Goal: Task Accomplishment & Management: Use online tool/utility

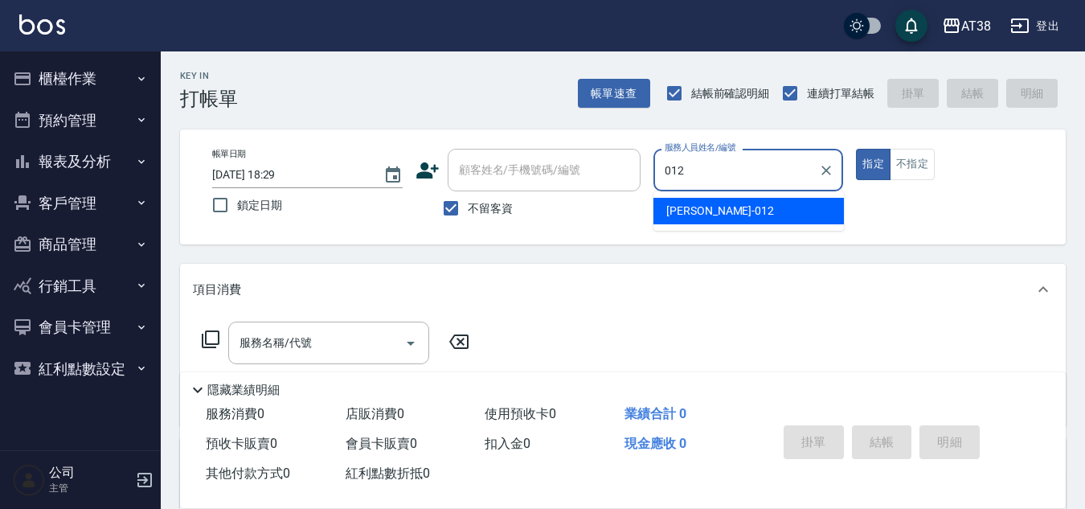
type input "Amy-012"
type button "true"
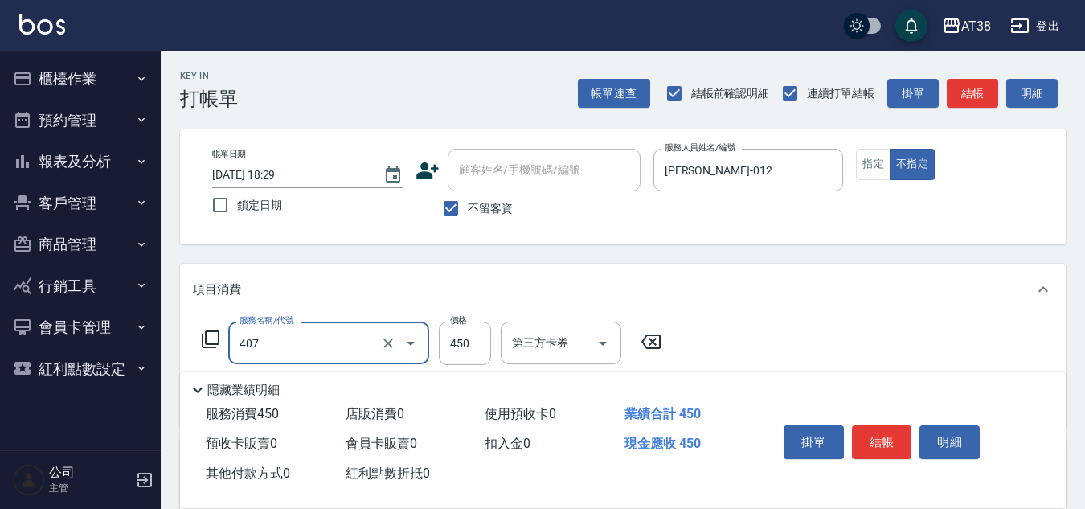
type input "剪髮(407)"
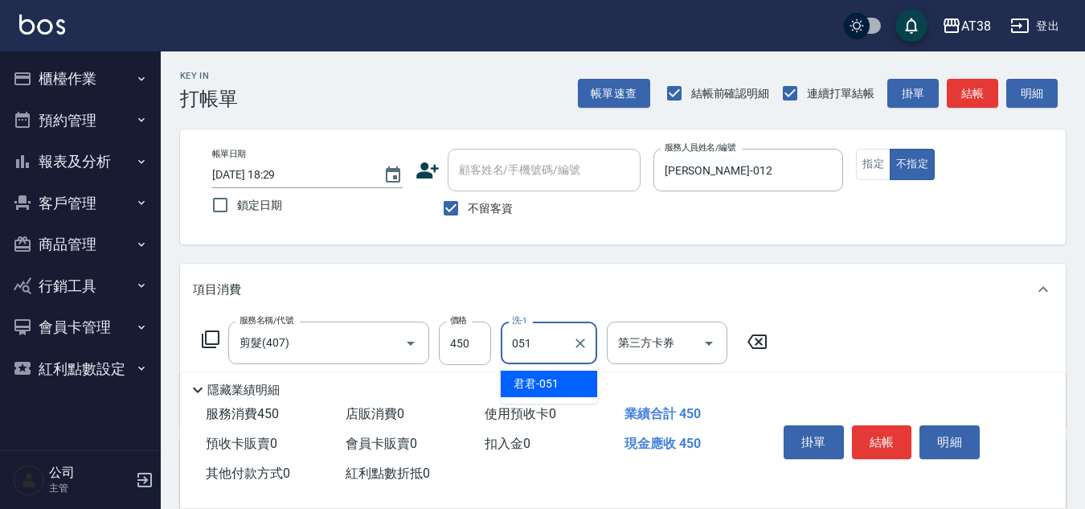
type input "君君-051"
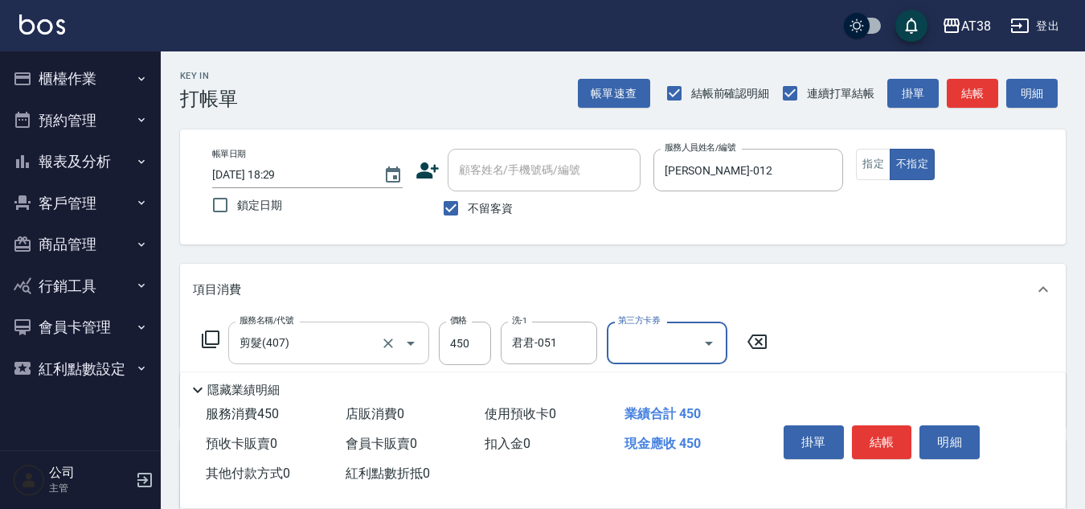
click at [379, 335] on div at bounding box center [399, 343] width 45 height 43
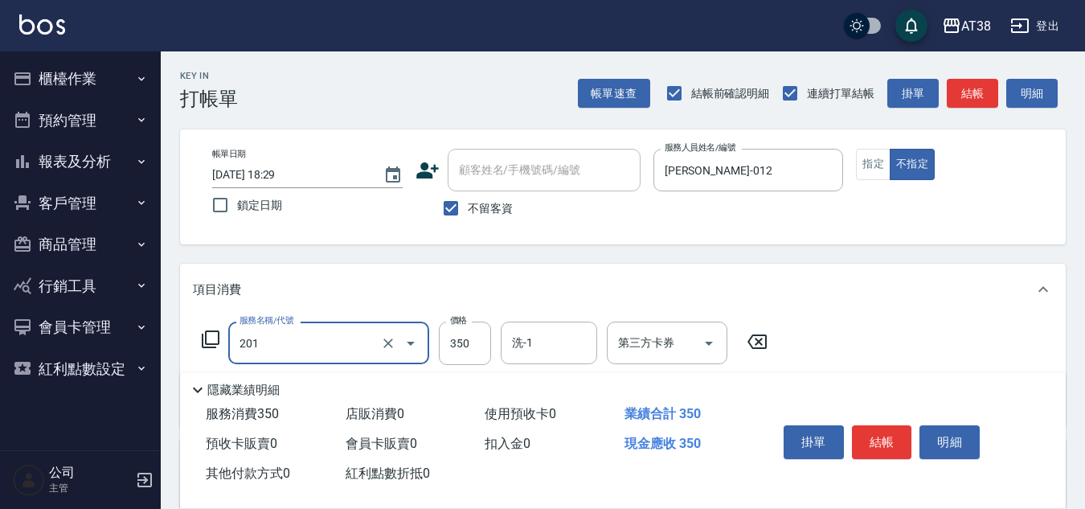
type input "洗髮(201)"
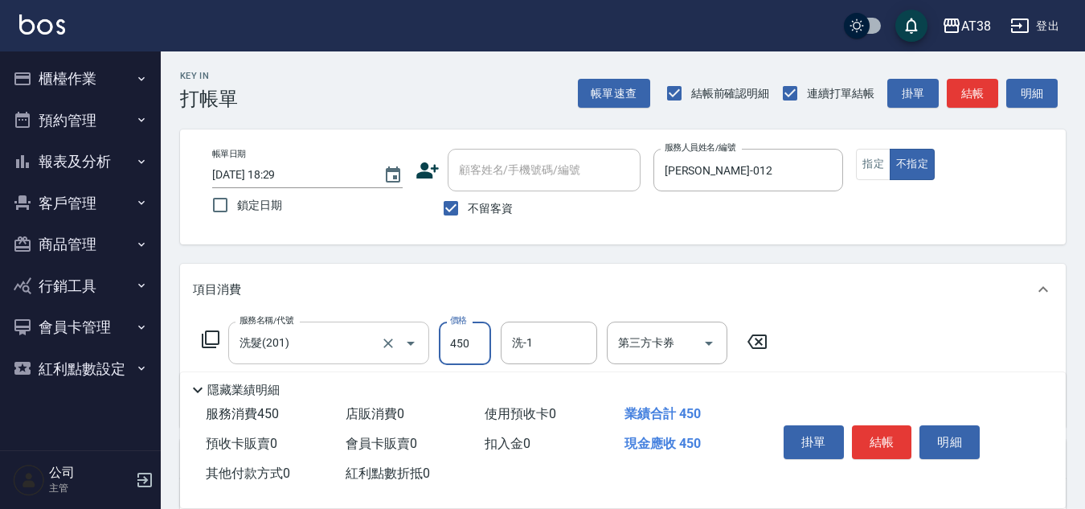
type input "450"
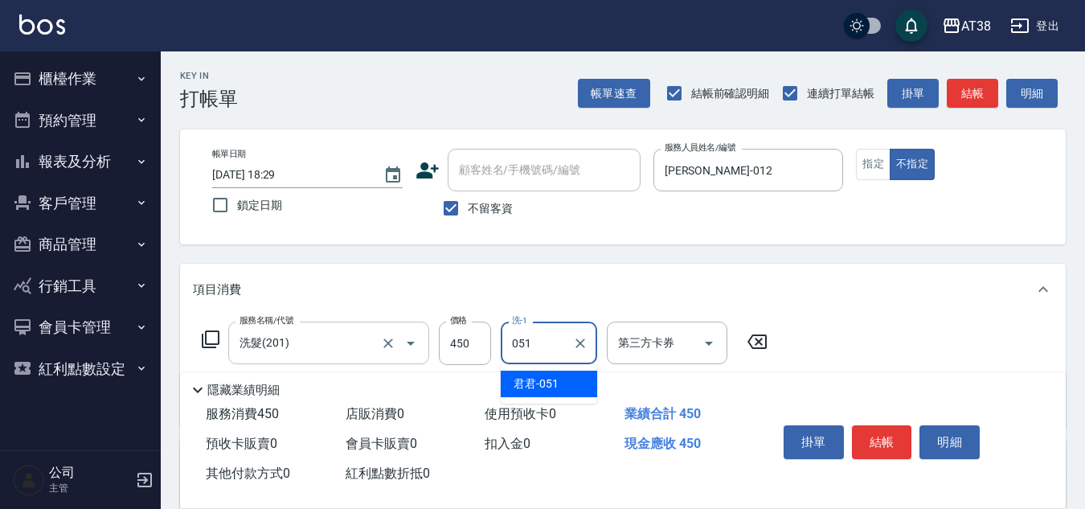
type input "君君-051"
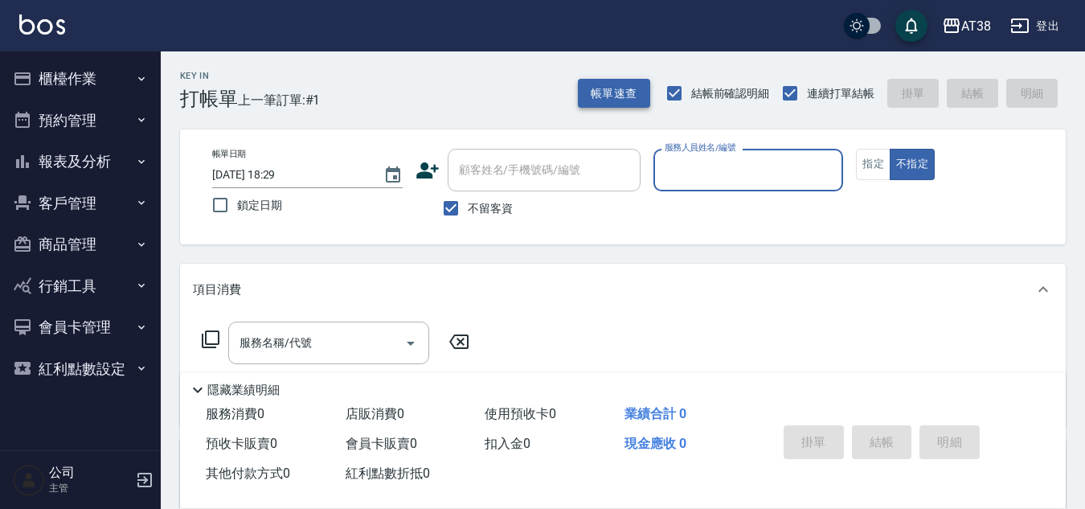
click at [606, 83] on button "帳單速查" at bounding box center [614, 94] width 72 height 30
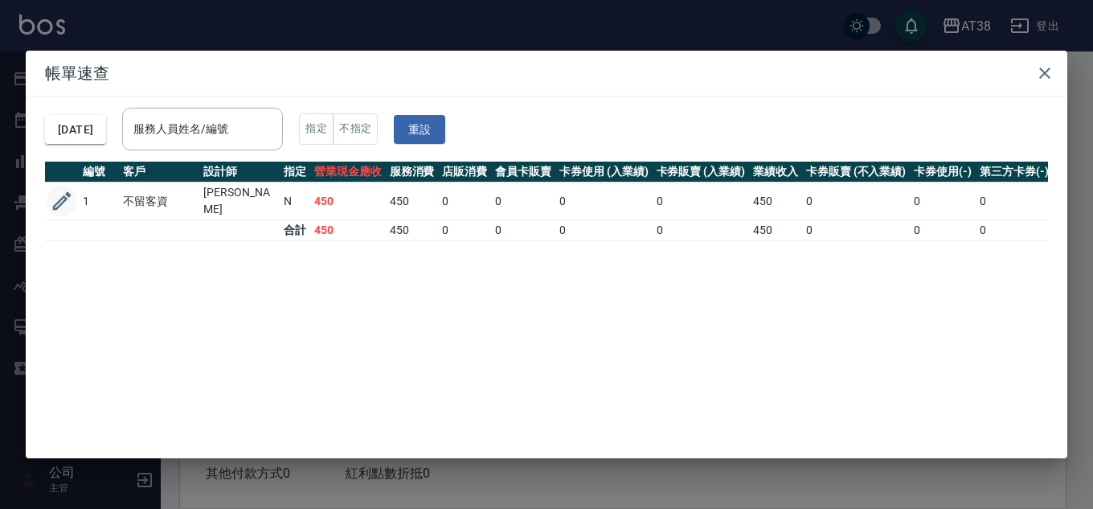
click at [59, 195] on icon "button" at bounding box center [62, 201] width 24 height 24
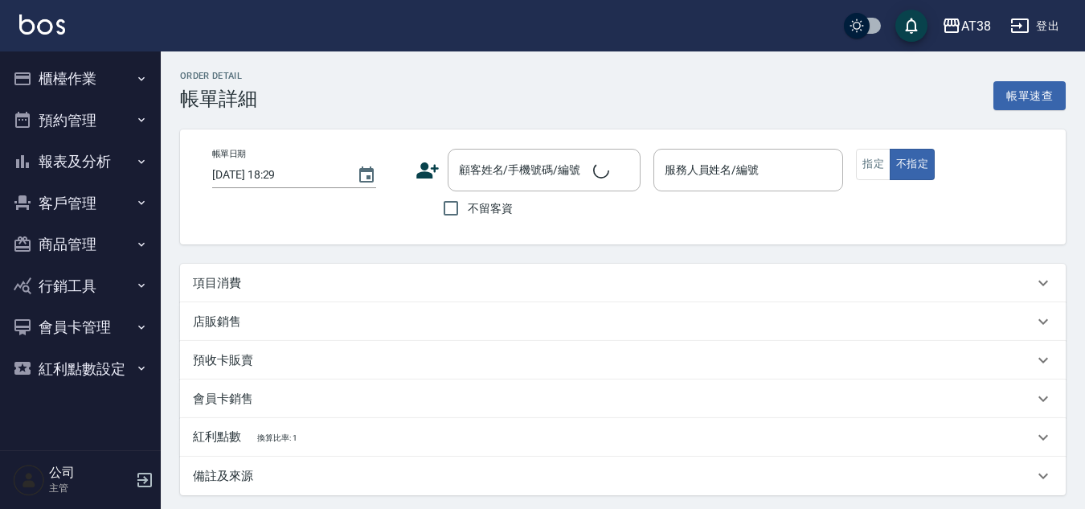
checkbox input "true"
type input "Amy-012"
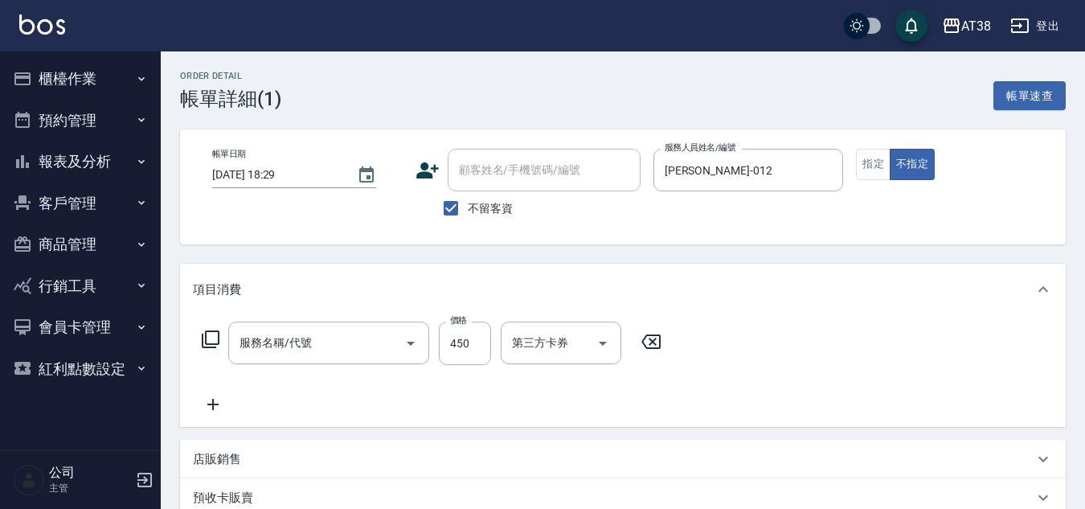
type input "洗髮(201)"
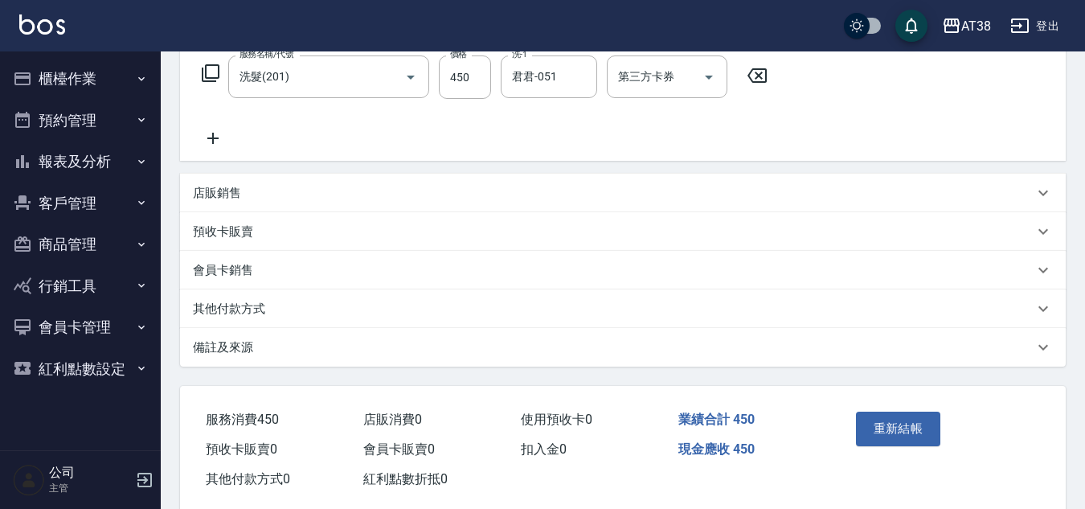
scroll to position [297, 0]
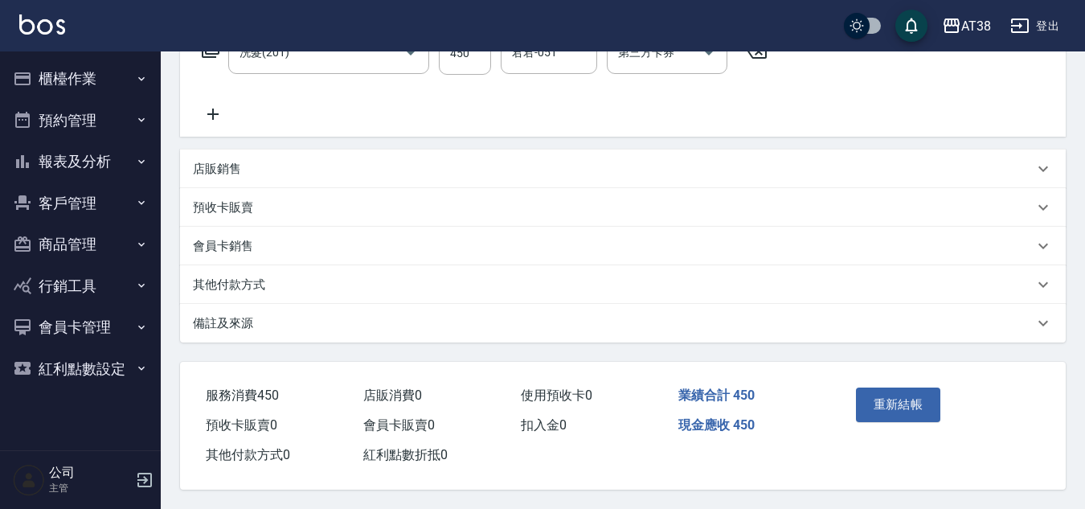
click at [198, 278] on p "其他付款方式" at bounding box center [229, 285] width 72 height 17
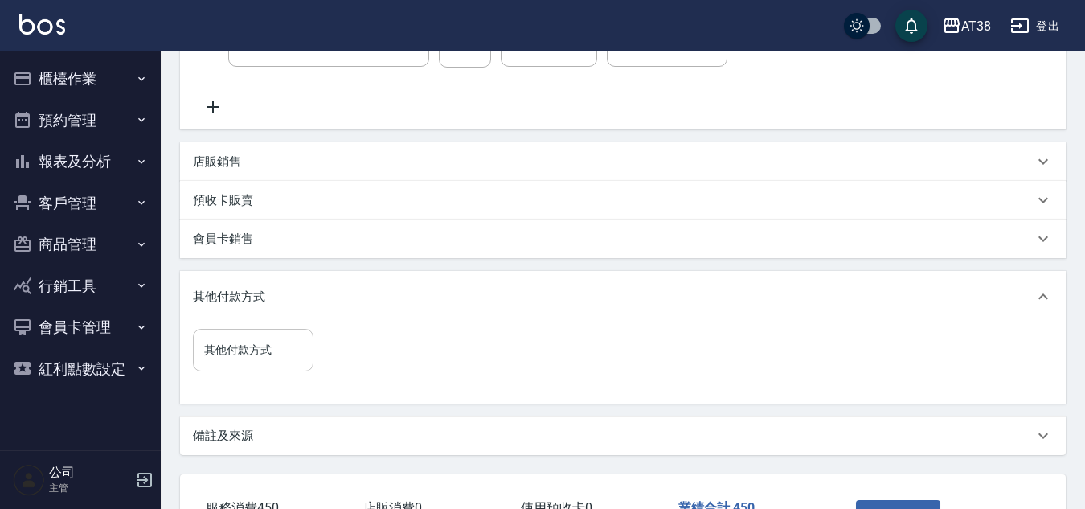
click at [227, 353] on input "其他付款方式" at bounding box center [253, 350] width 106 height 28
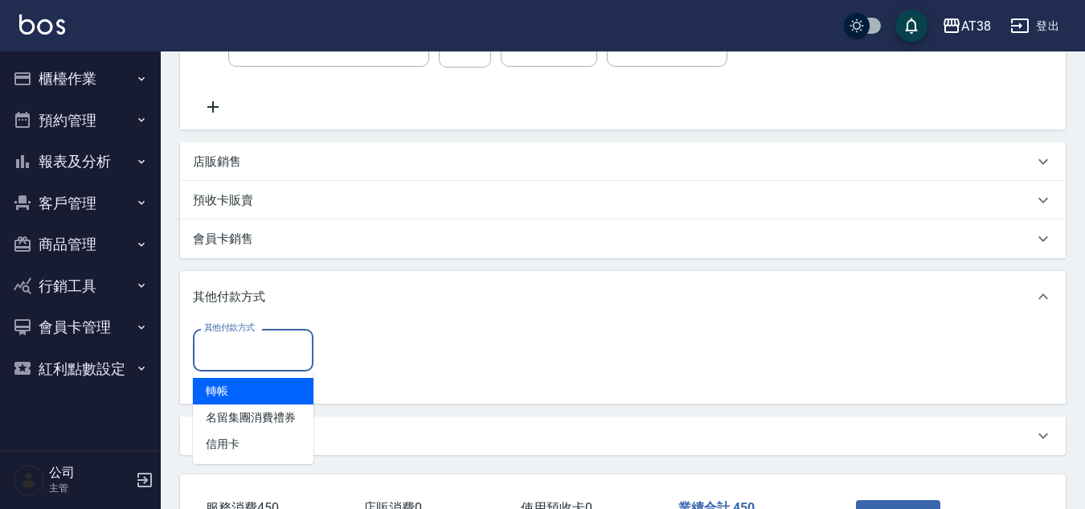
click at [235, 389] on span "轉帳" at bounding box center [253, 391] width 121 height 27
type input "轉帳"
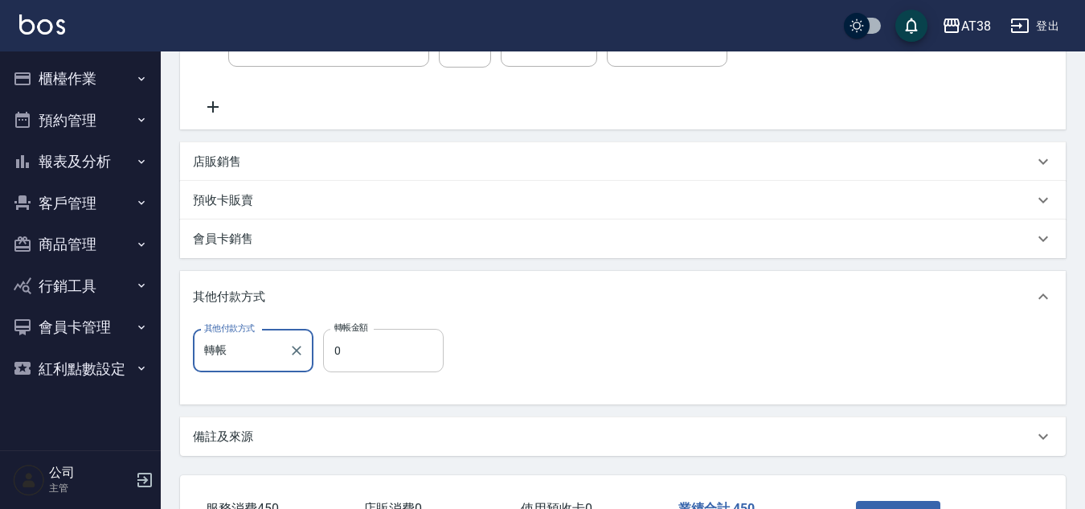
click at [343, 350] on input "0" at bounding box center [383, 350] width 121 height 43
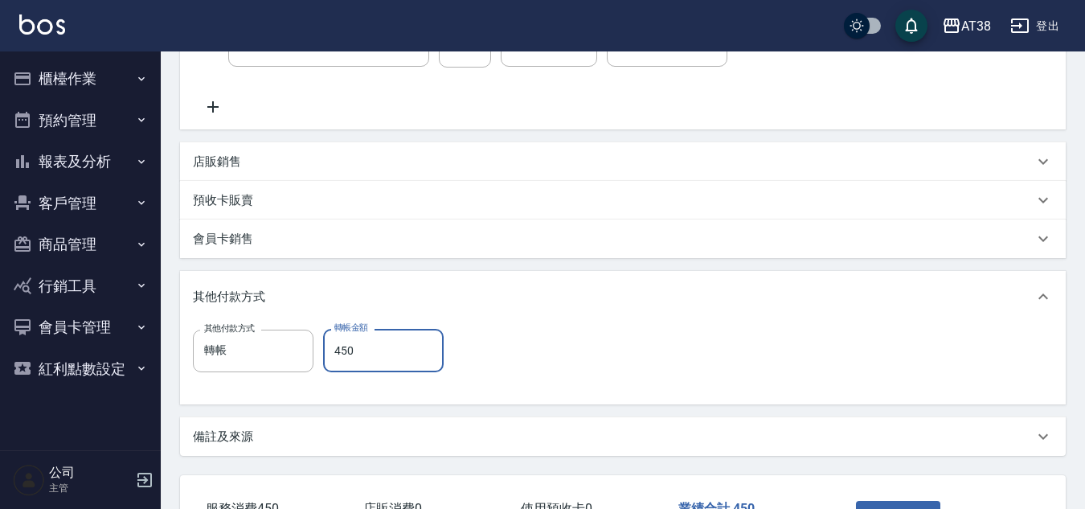
type input "450"
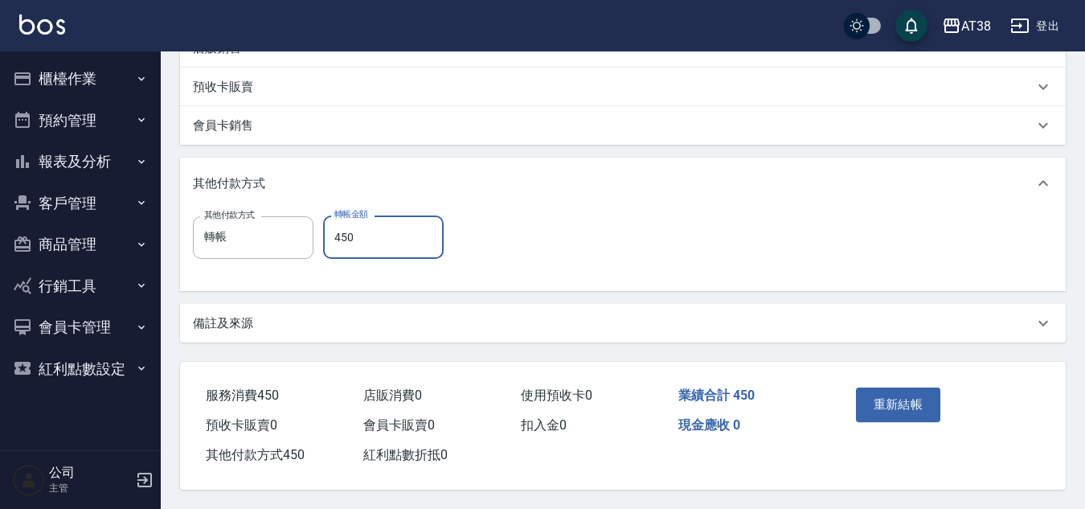
scroll to position [418, 0]
click at [887, 391] on button "重新結帳" at bounding box center [898, 404] width 85 height 34
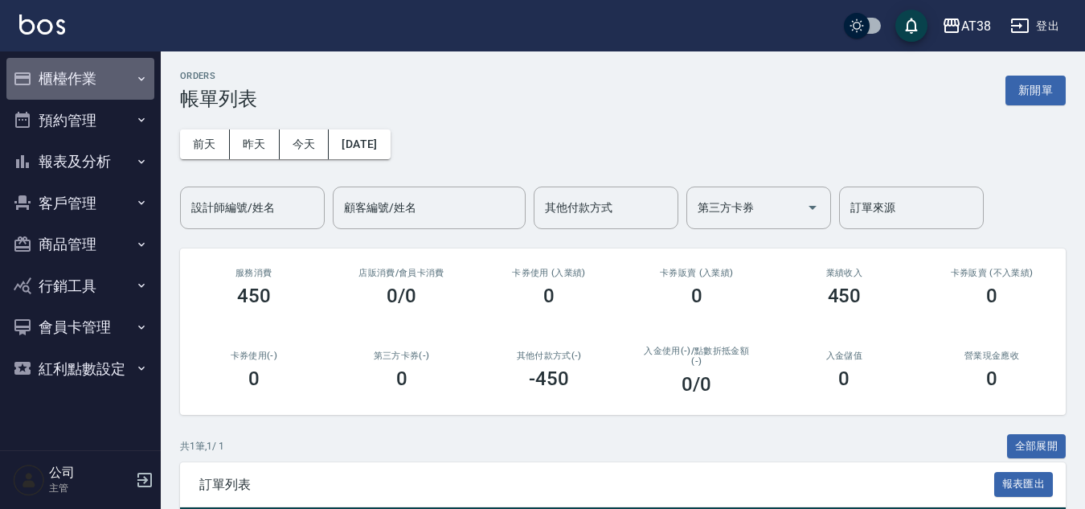
click at [64, 68] on button "櫃檯作業" at bounding box center [80, 79] width 148 height 42
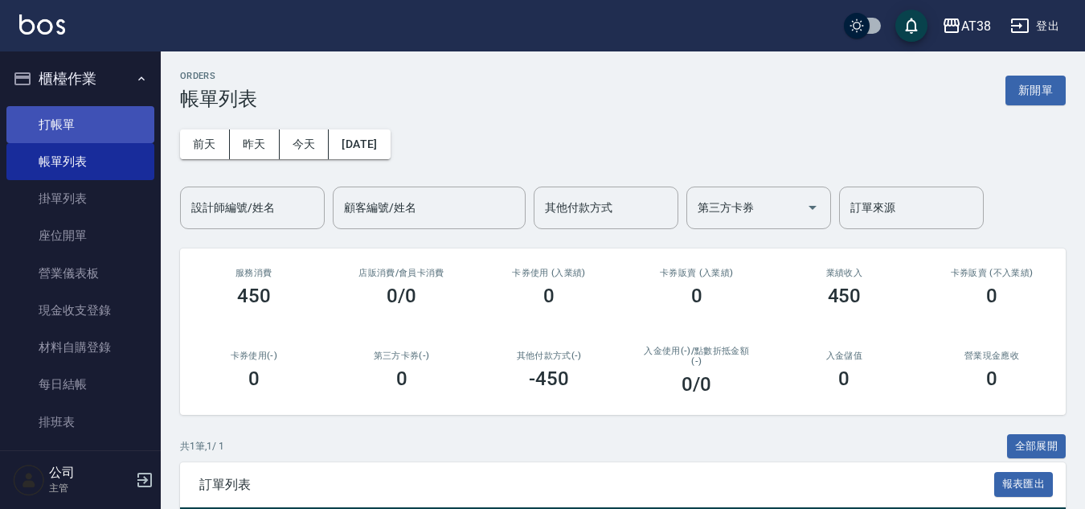
click at [66, 121] on link "打帳單" at bounding box center [80, 124] width 148 height 37
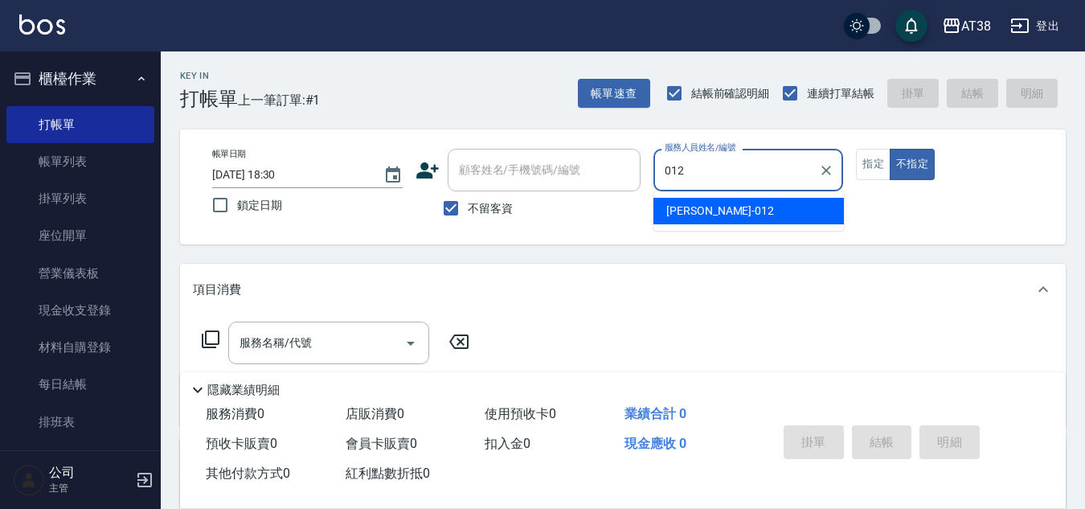
type input "Amy-012"
type button "false"
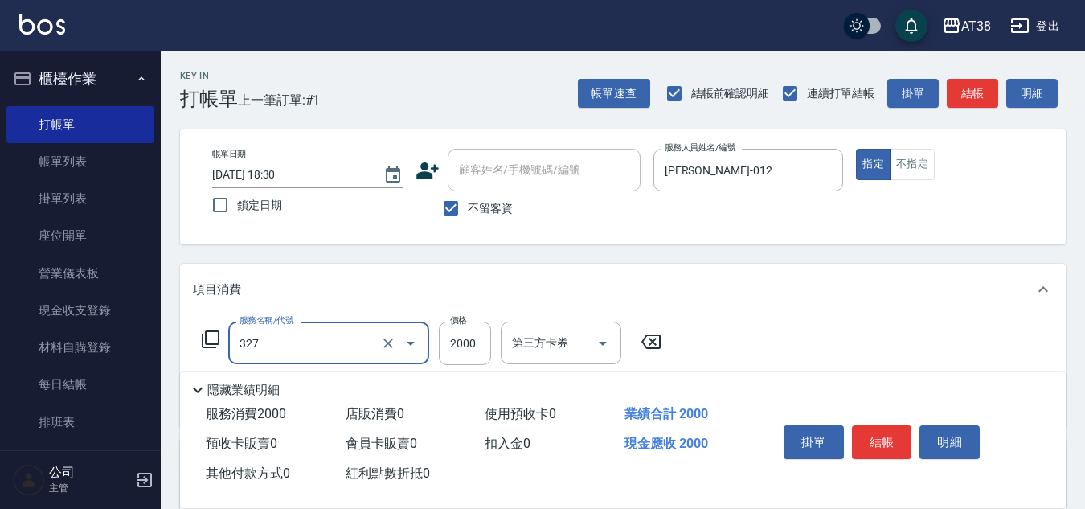
type input "溫塑燙(327)"
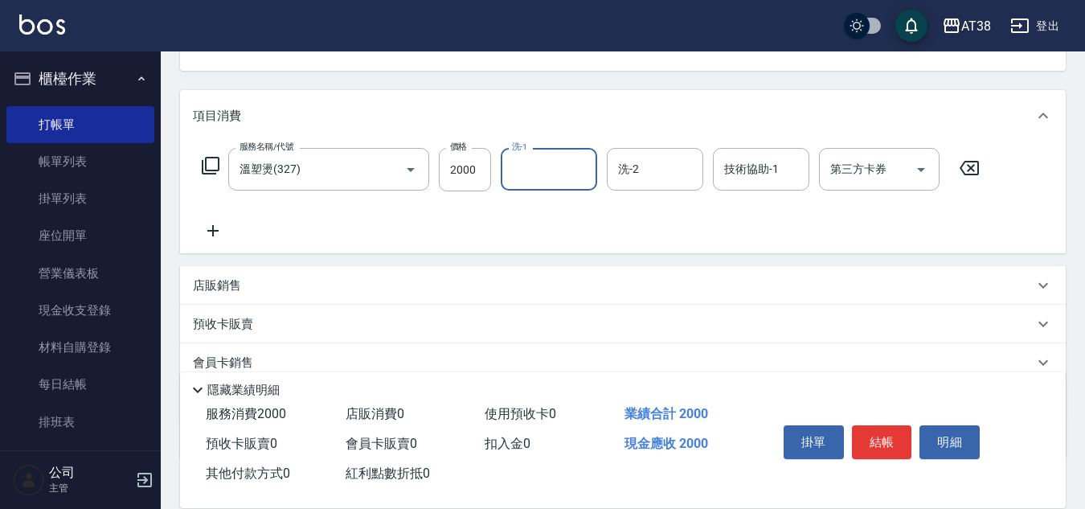
scroll to position [278, 0]
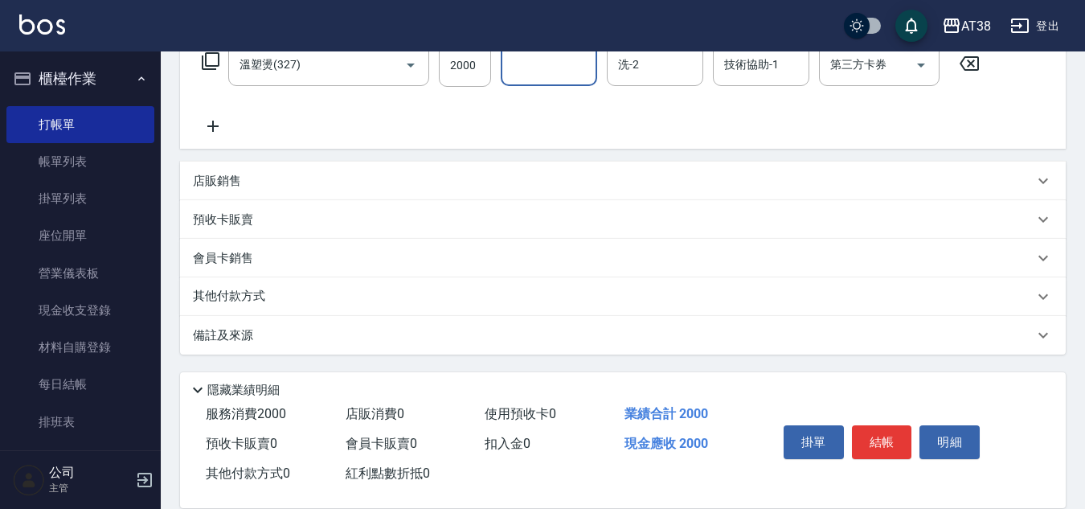
click at [219, 289] on p "其他付款方式" at bounding box center [233, 297] width 80 height 18
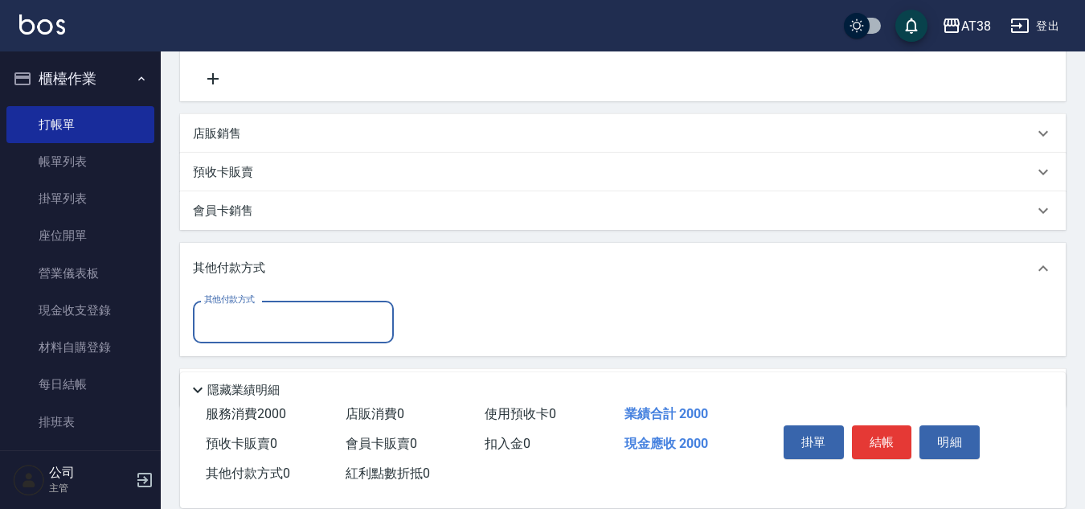
scroll to position [379, 0]
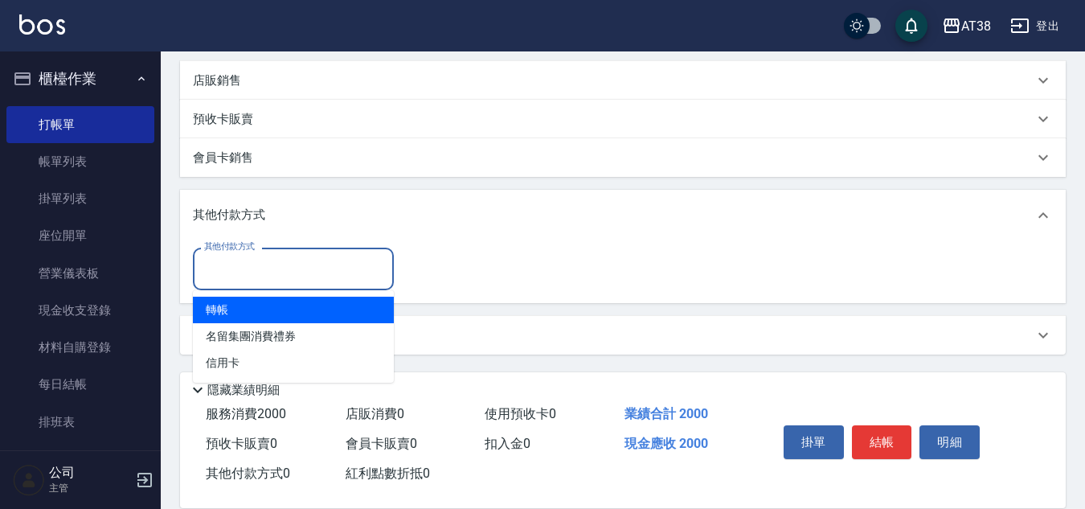
click at [225, 268] on input "其他付款方式" at bounding box center [293, 269] width 186 height 28
click at [225, 314] on span "轉帳" at bounding box center [293, 310] width 201 height 27
type input "轉帳"
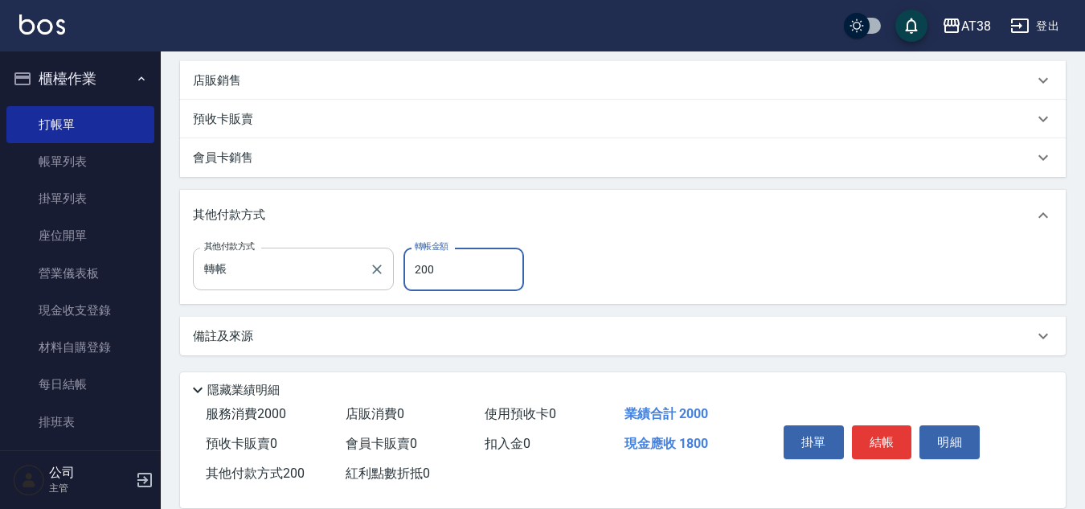
type input "2000"
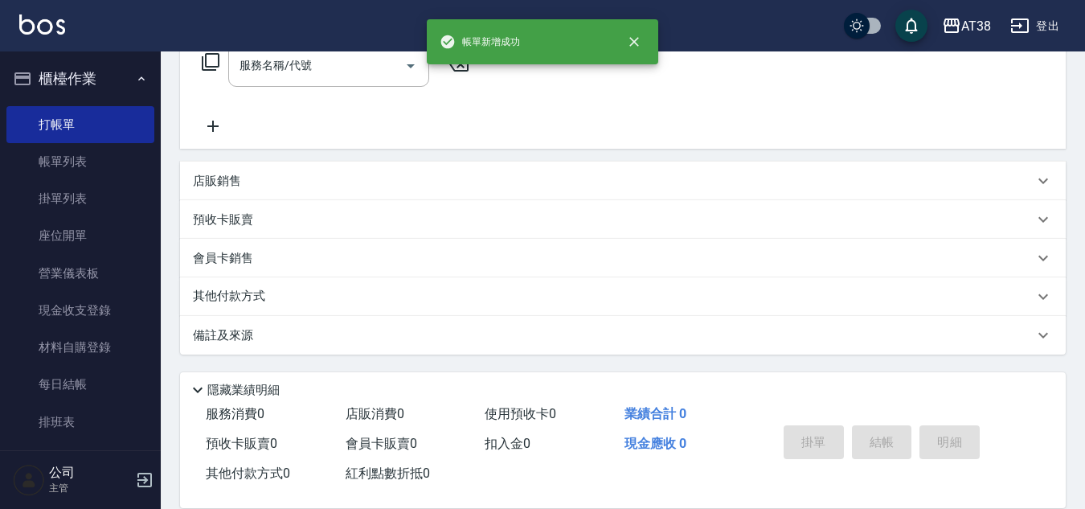
scroll to position [0, 0]
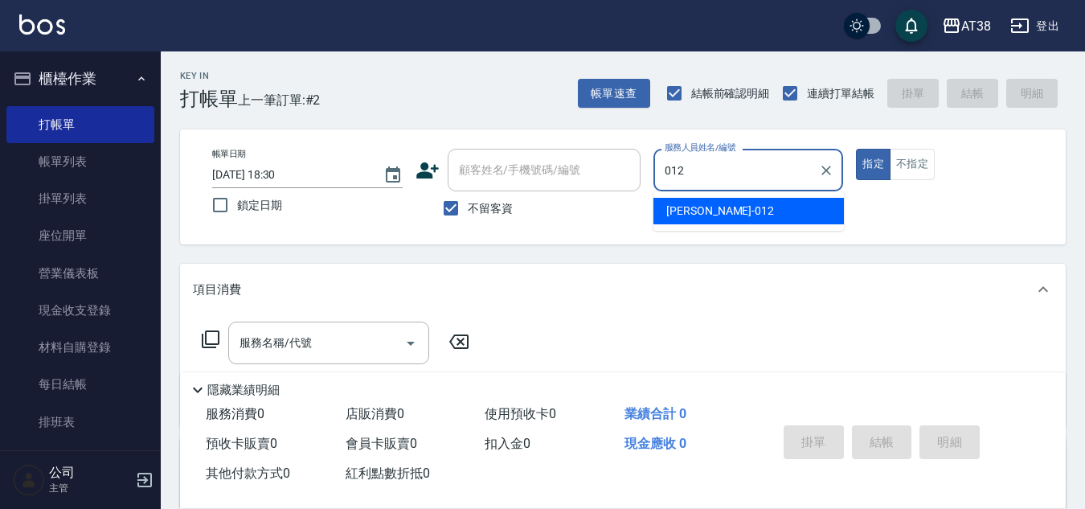
type input "Amy-012"
type button "true"
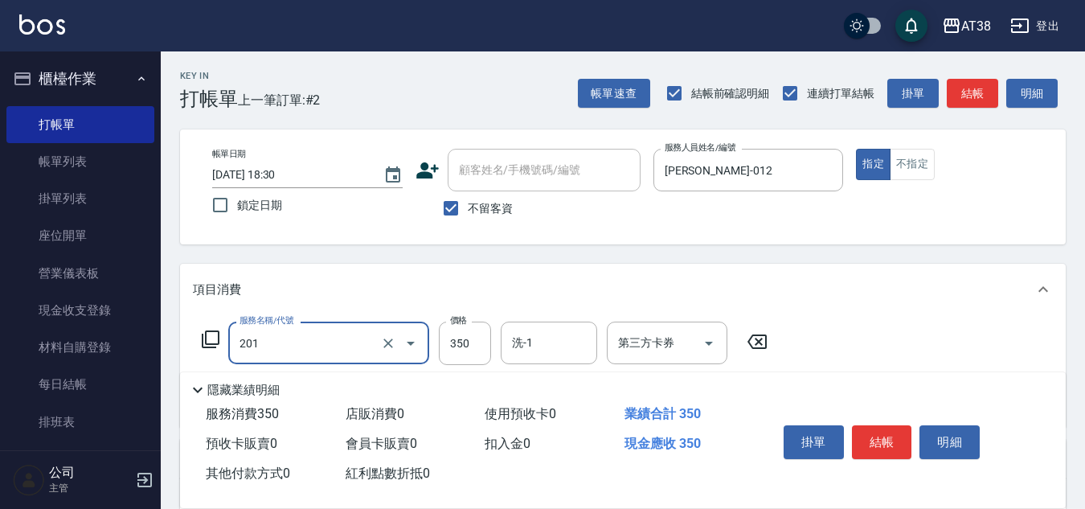
type input "洗髮(201)"
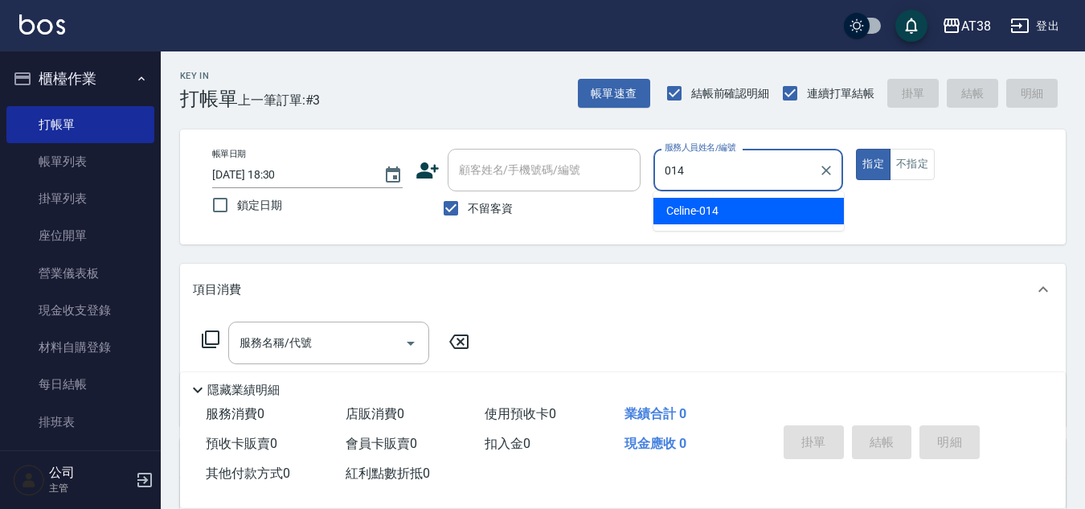
type input "Celine-014"
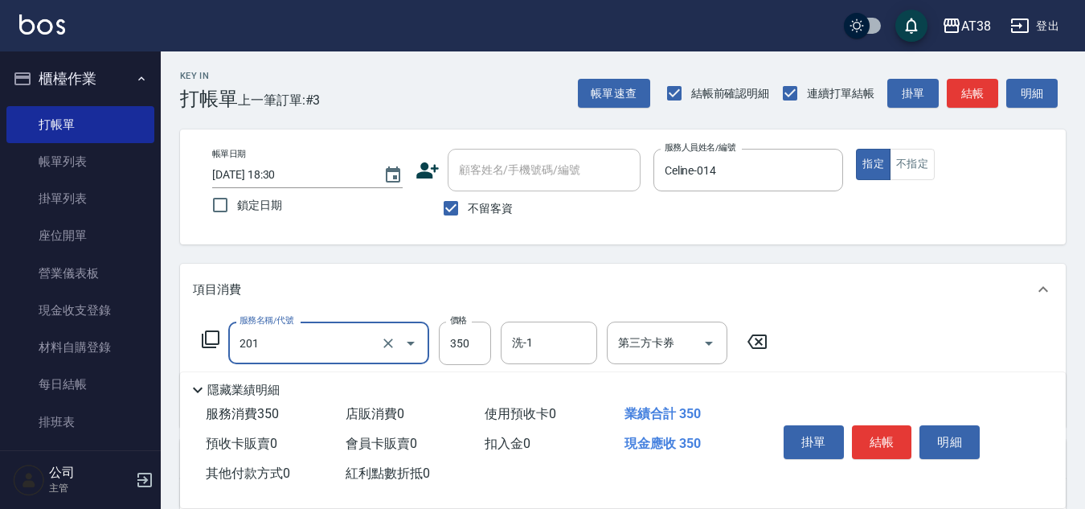
type input "洗髮(201)"
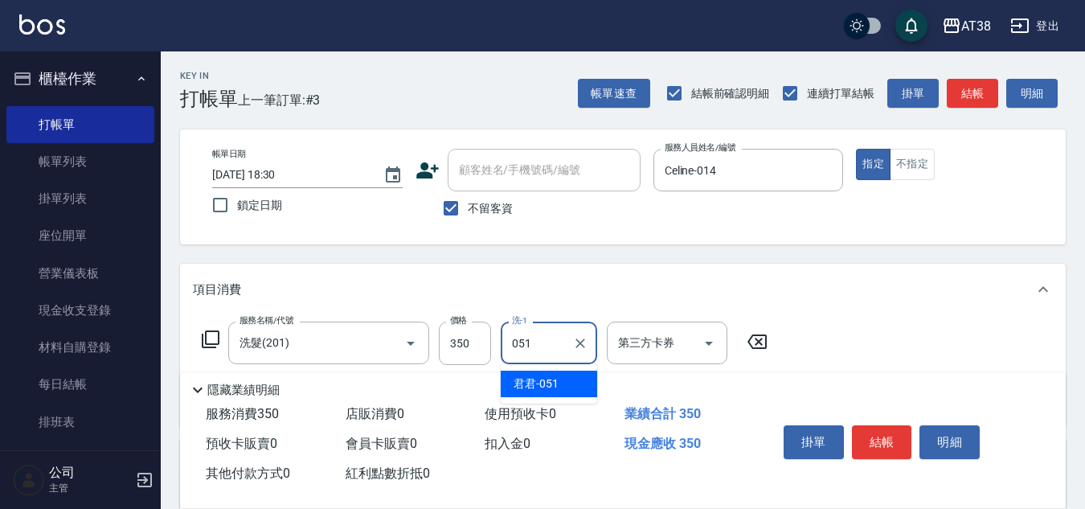
type input "君君-051"
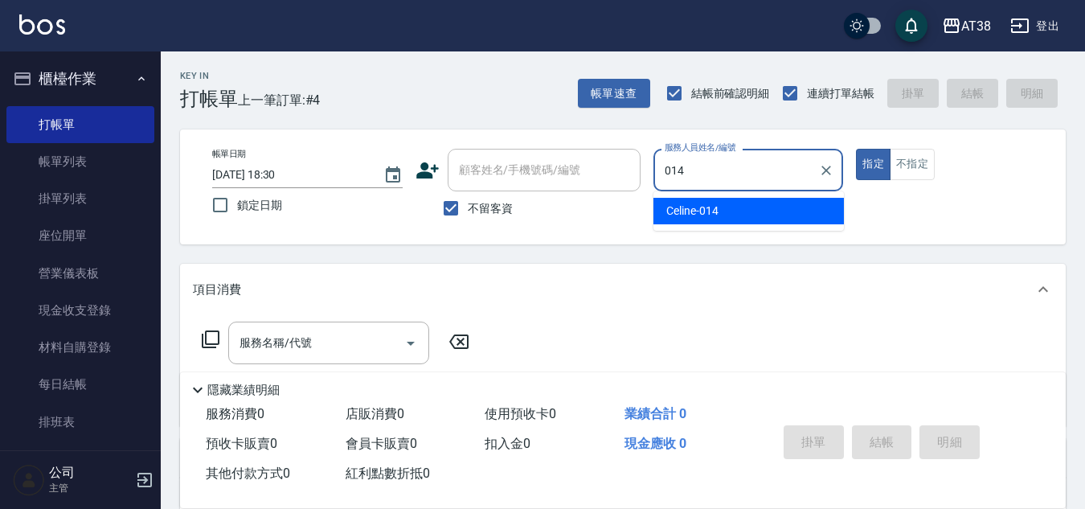
type input "Celine-014"
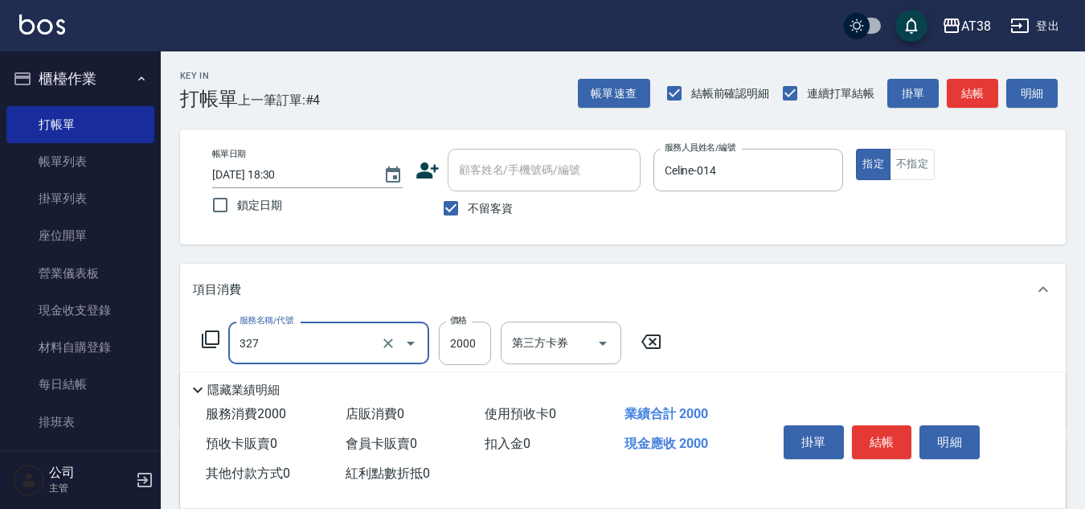
type input "溫塑燙(327)"
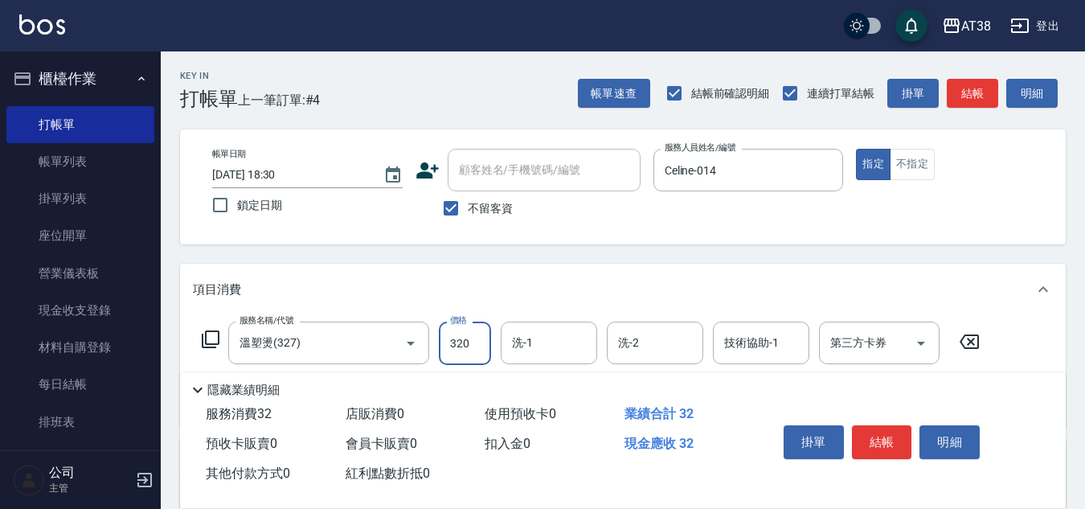
type input "3200"
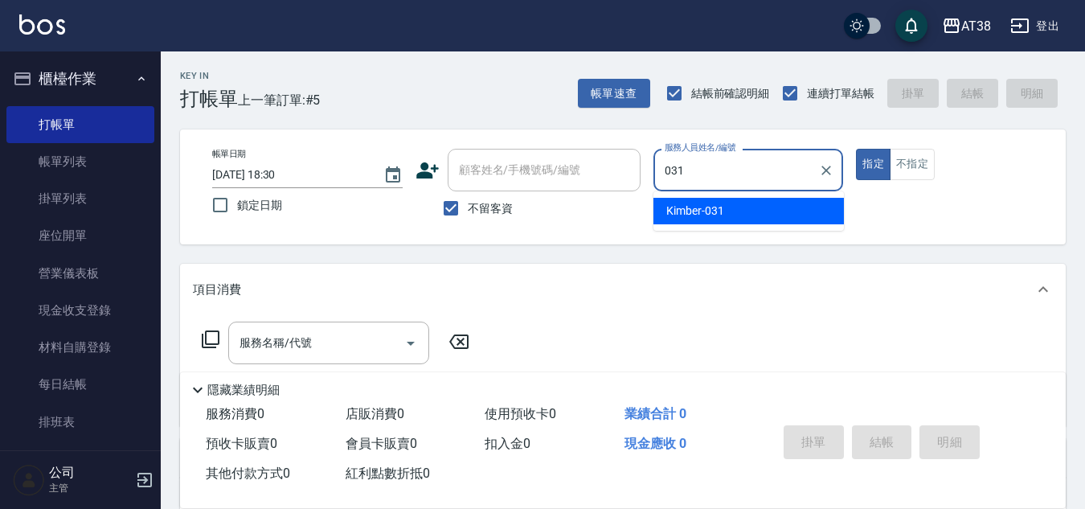
type input "Kimber-031"
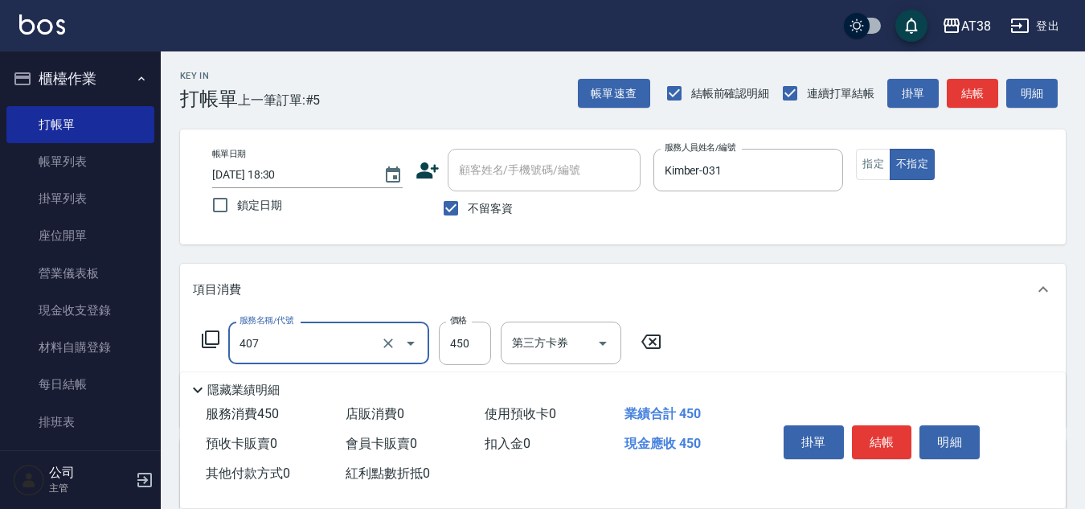
type input "剪髮(407)"
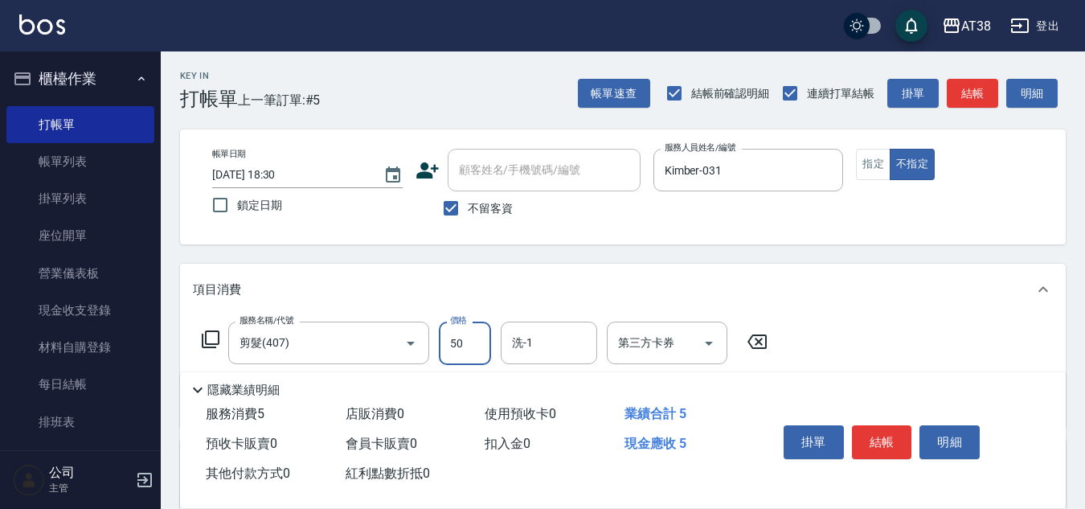
type input "500"
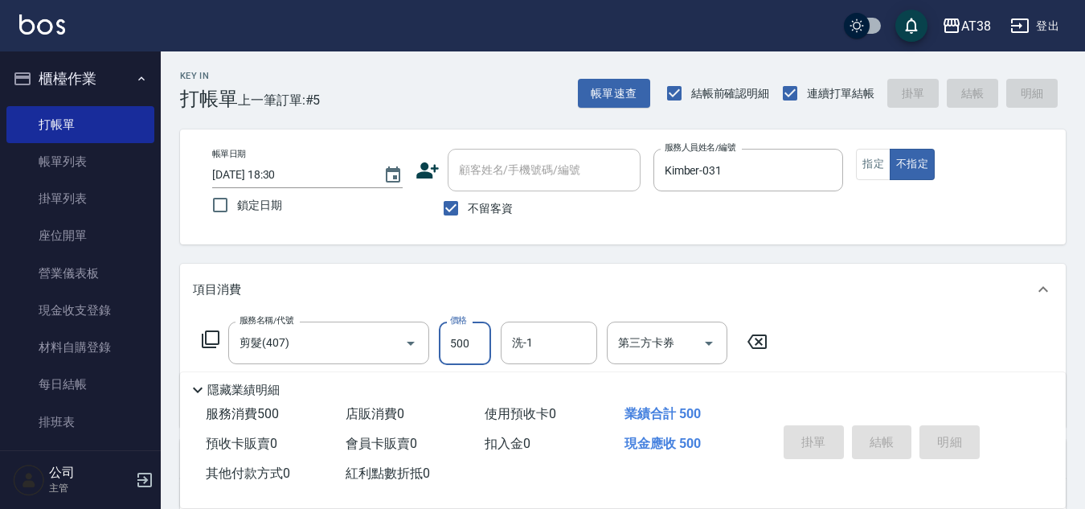
type input "2025/09/16 18:31"
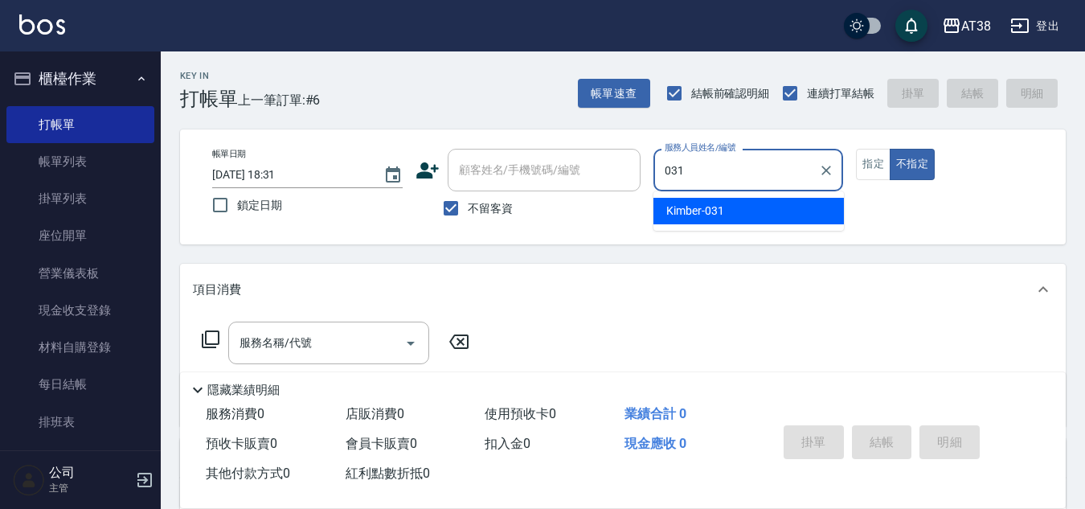
type input "Kimber-031"
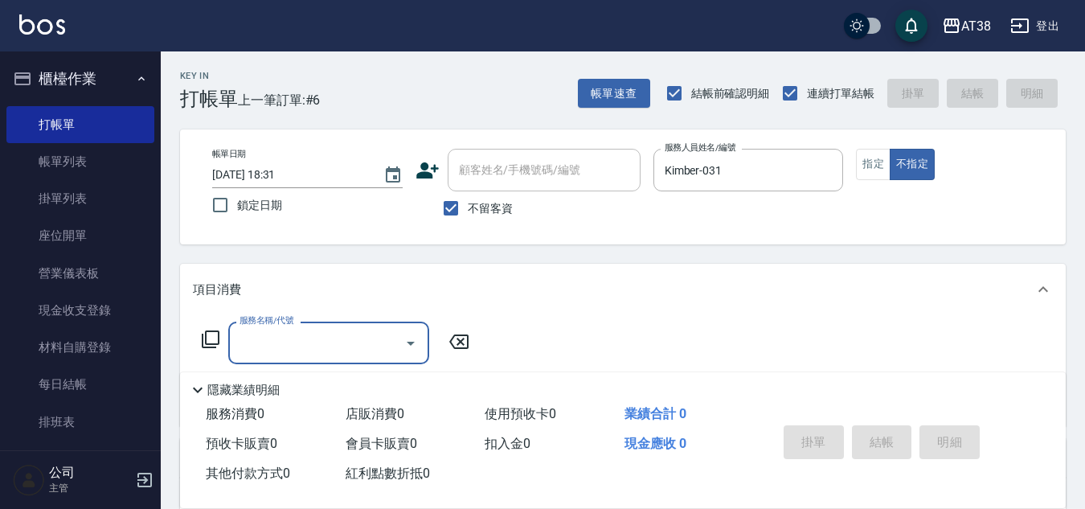
click at [218, 335] on icon at bounding box center [211, 339] width 18 height 18
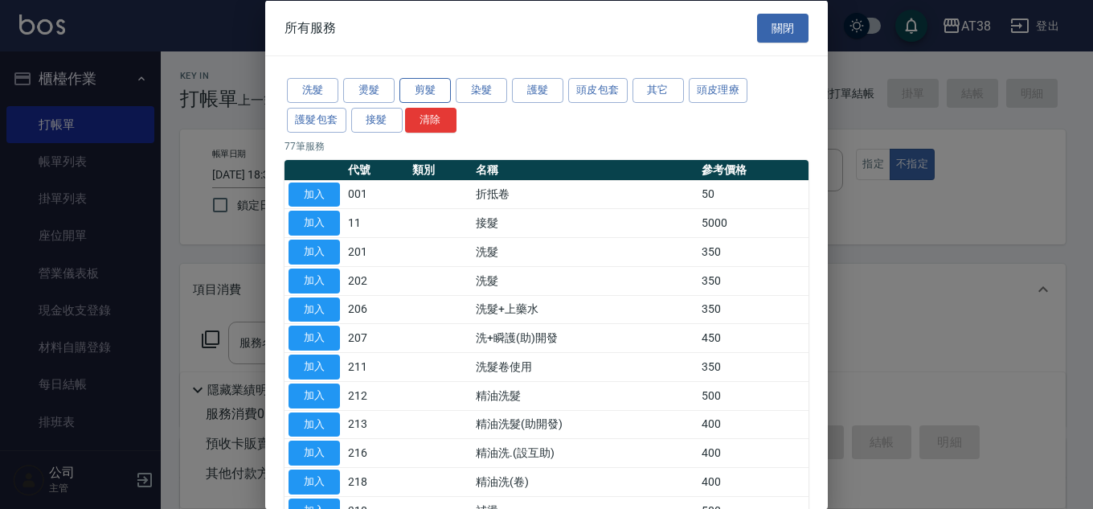
click at [415, 89] on button "剪髮" at bounding box center [425, 90] width 51 height 25
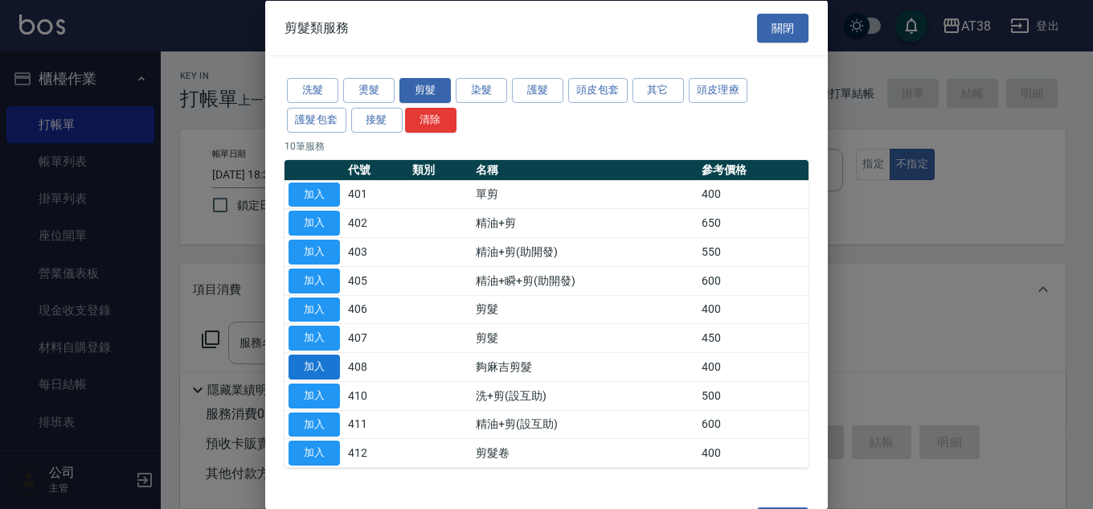
click at [315, 371] on button "加入" at bounding box center [314, 367] width 51 height 25
type input "夠麻吉剪髮(408)"
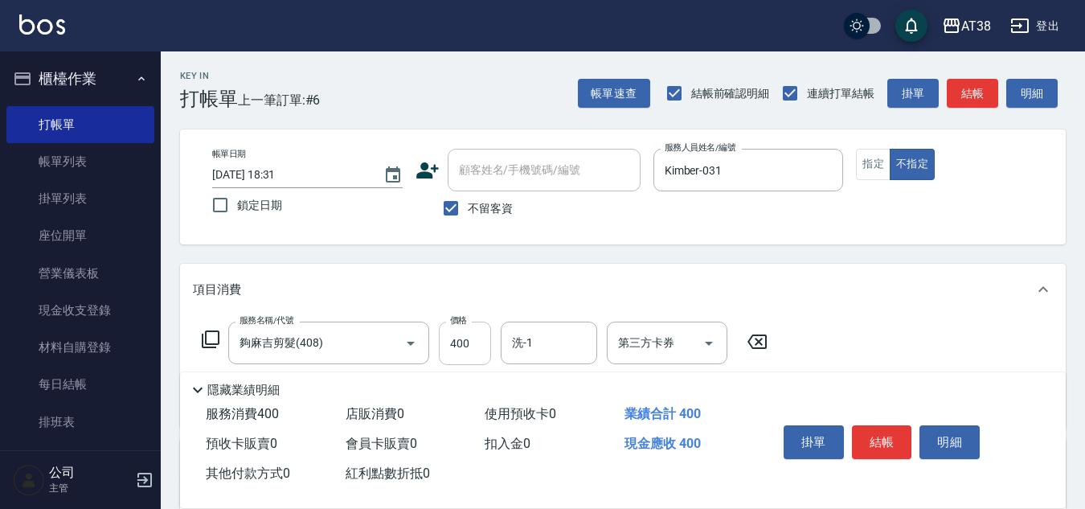
click at [477, 336] on input "400" at bounding box center [465, 343] width 52 height 43
type input "359"
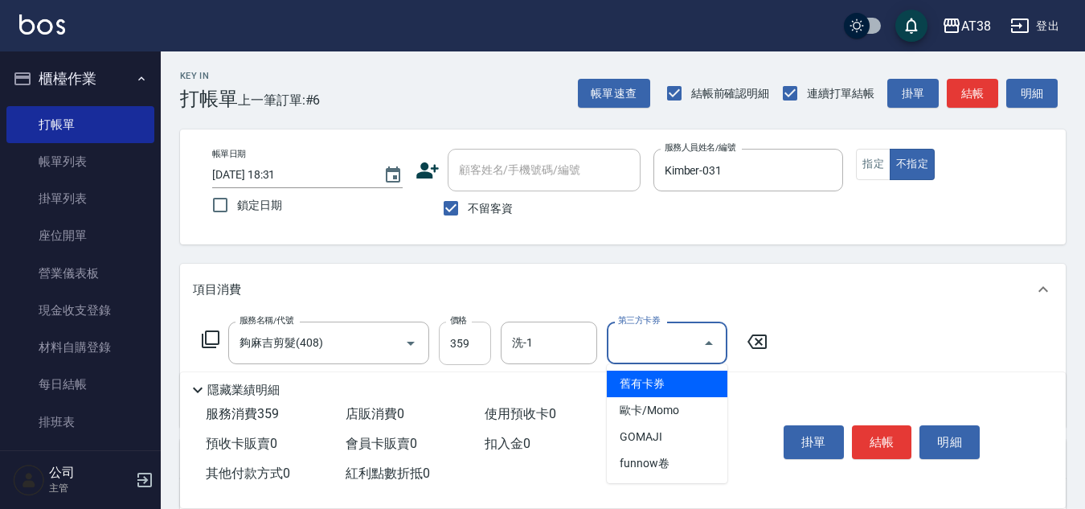
type input "舊有卡券"
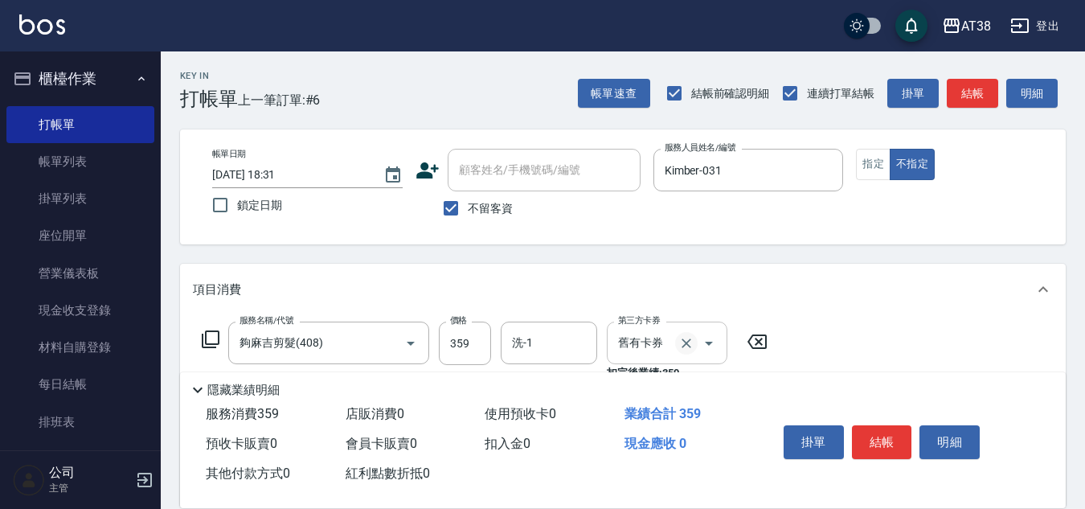
click at [682, 352] on button "Clear" at bounding box center [686, 343] width 23 height 23
click at [661, 338] on input "第三方卡券" at bounding box center [655, 343] width 82 height 28
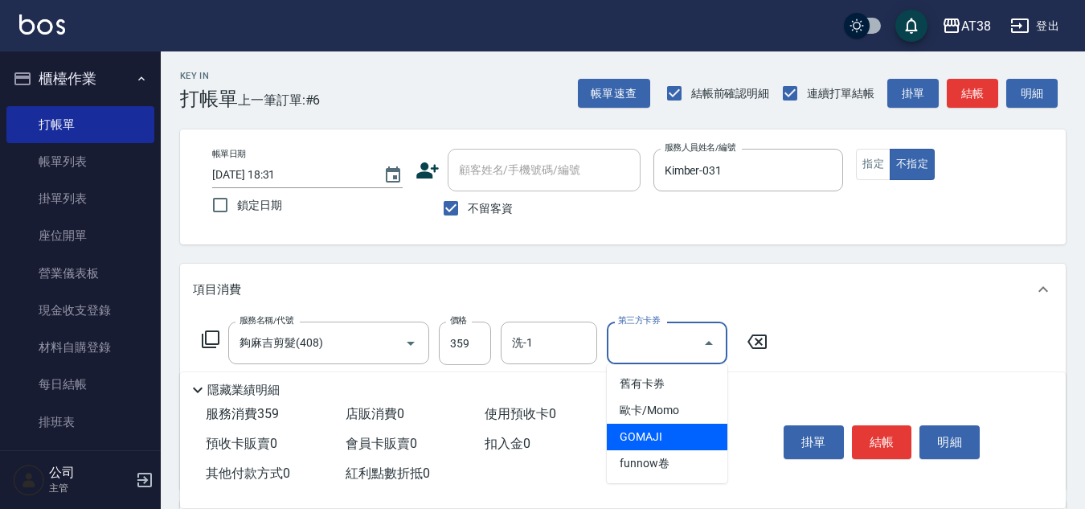
click at [654, 442] on span "GOMAJI" at bounding box center [667, 437] width 121 height 27
type input "GOMAJI"
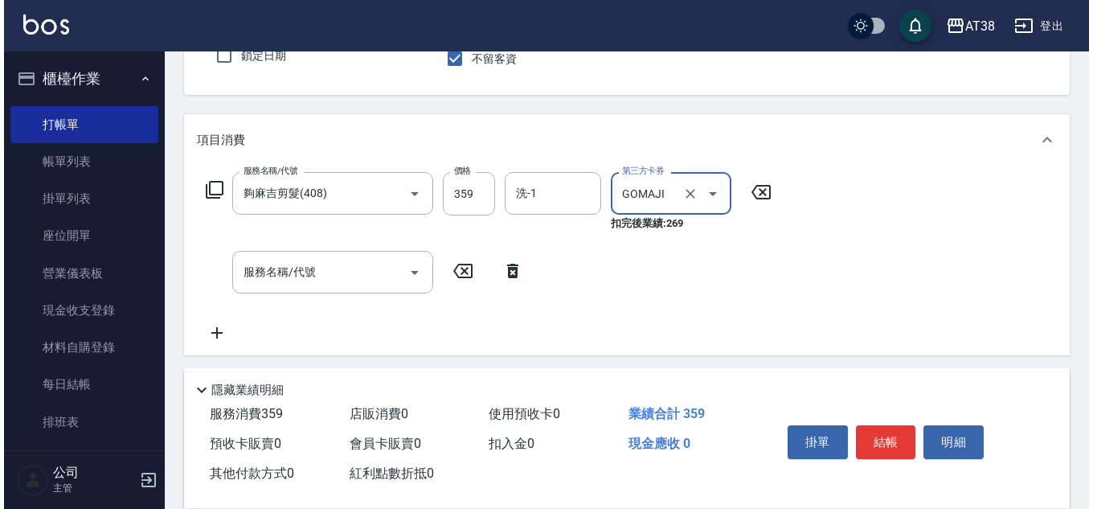
scroll to position [161, 0]
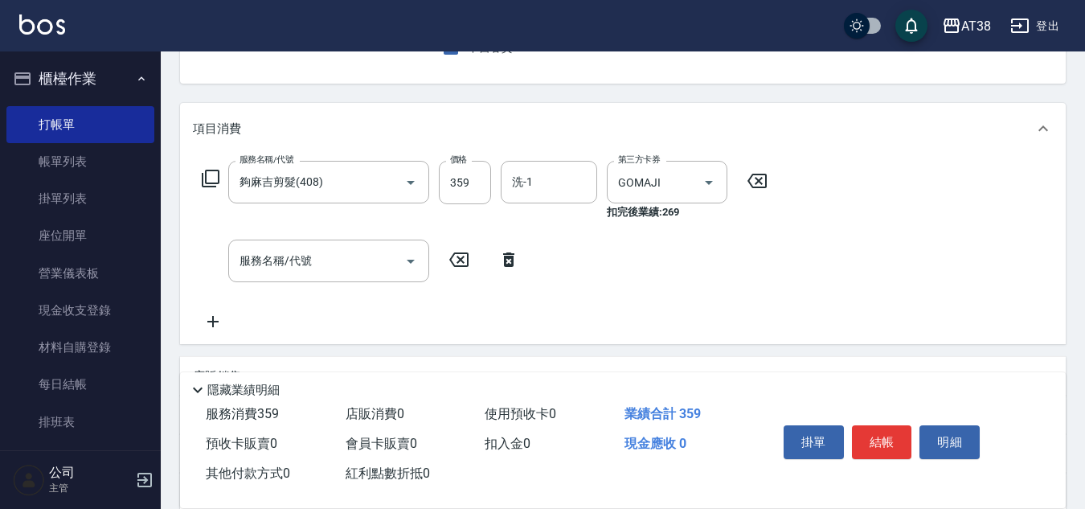
click at [207, 173] on icon at bounding box center [210, 178] width 19 height 19
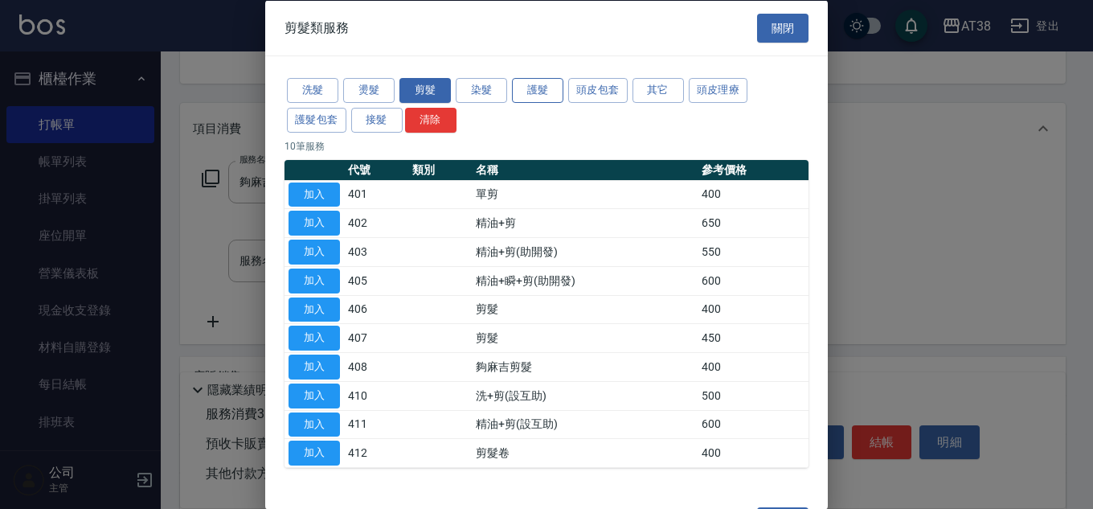
click at [539, 81] on button "護髮" at bounding box center [537, 90] width 51 height 25
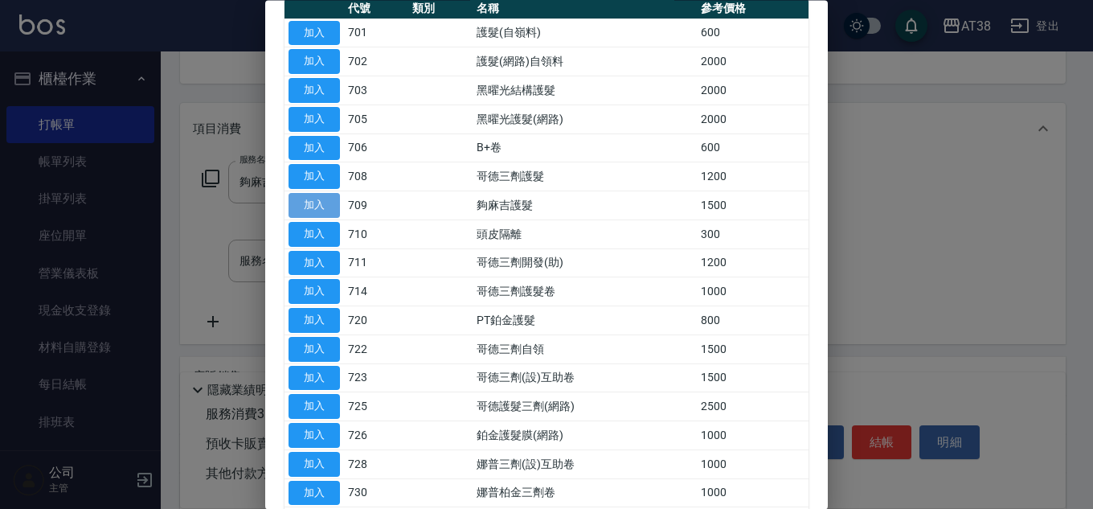
click at [308, 200] on button "加入" at bounding box center [314, 206] width 51 height 25
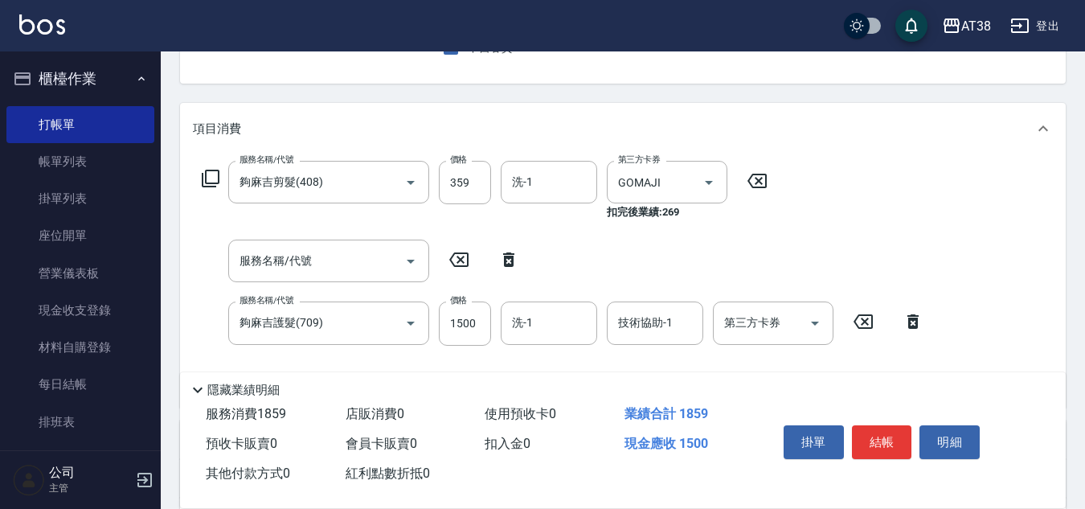
click at [494, 334] on div "服務名稱/代號 夠麻吉護髮(709) 服務名稱/代號 價格 1500 價格 洗-1 洗-1 技術協助-1 技術協助-1 第三方卡券 第三方卡券" at bounding box center [563, 322] width 740 height 43
click at [482, 331] on input "1500" at bounding box center [465, 322] width 52 height 43
type input "900"
click at [514, 253] on icon at bounding box center [509, 259] width 40 height 19
type input "夠麻吉護髮(709)"
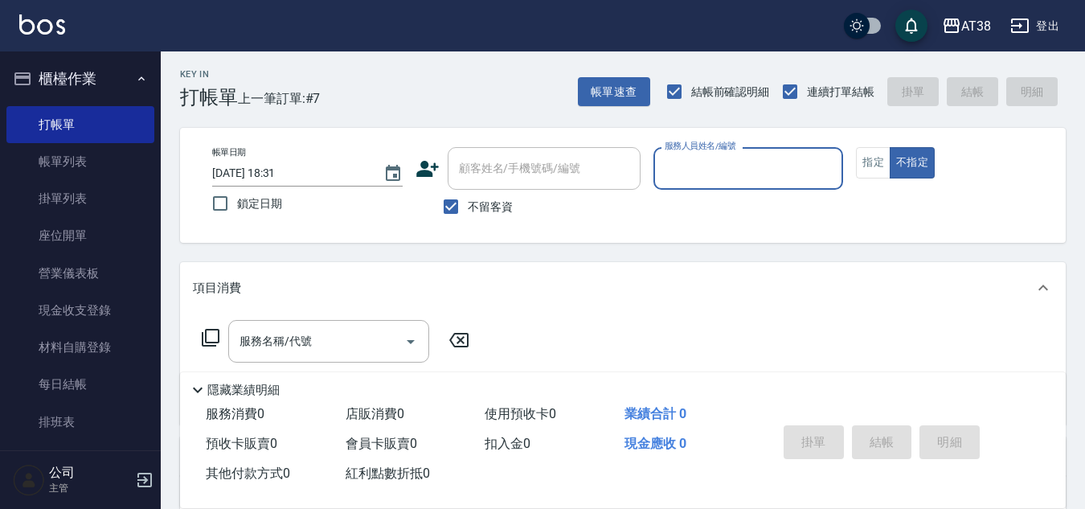
scroll to position [0, 0]
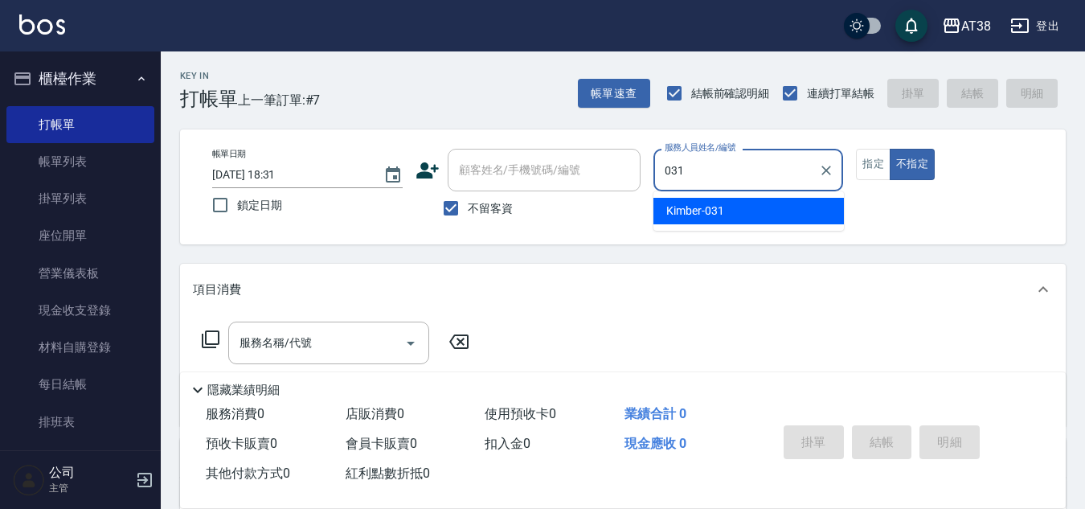
type input "Kimber-031"
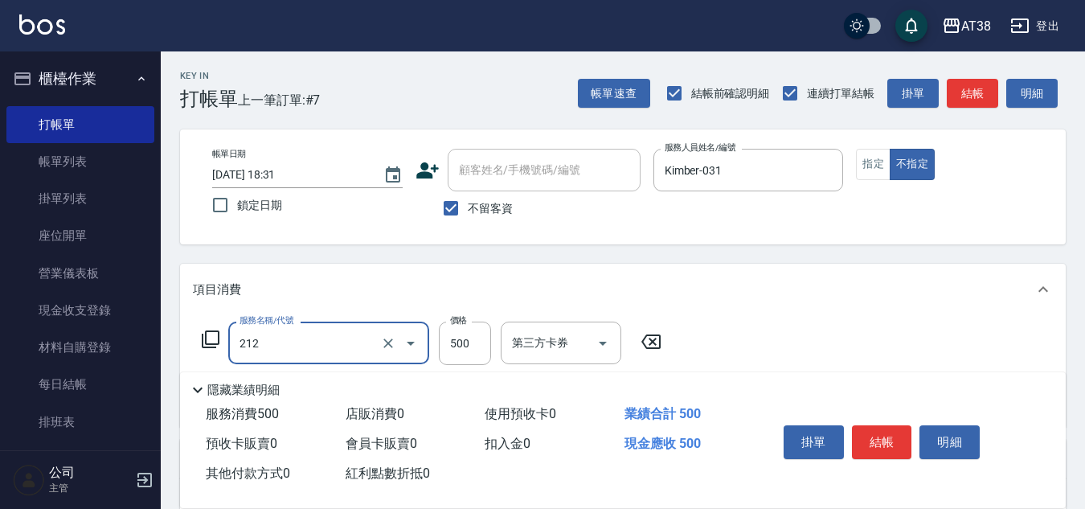
type input "精油洗髮(212)"
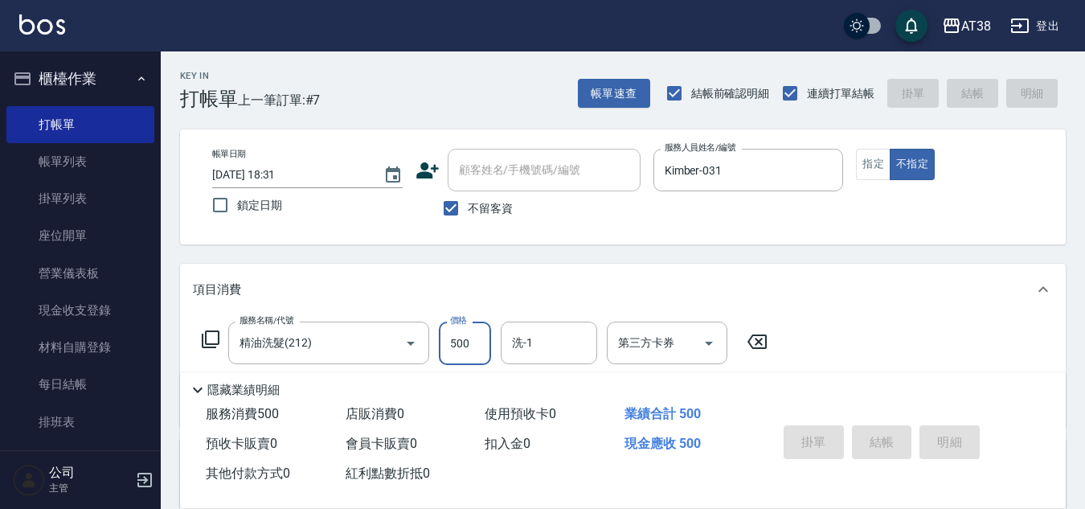
type input "2025/09/16 18:32"
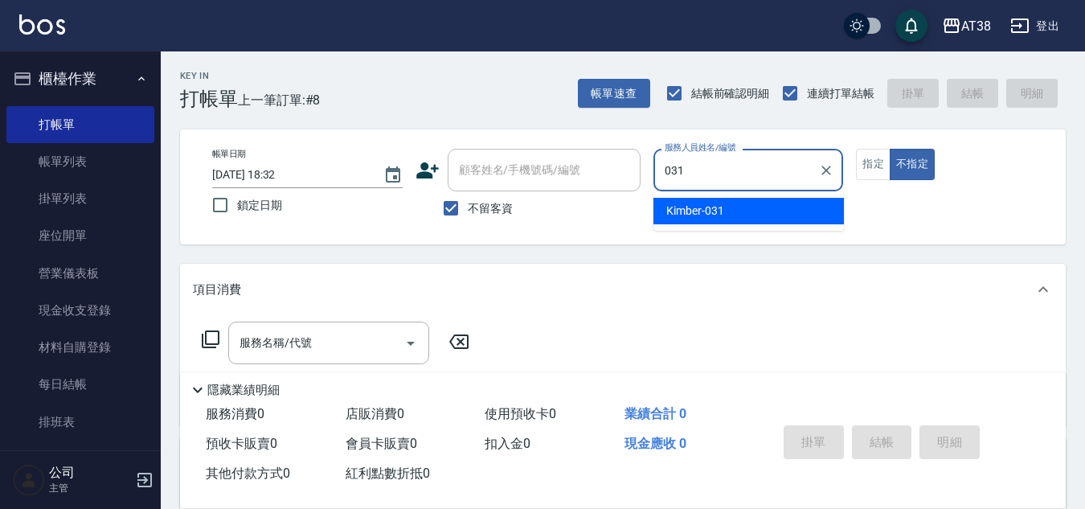
type input "Kimber-031"
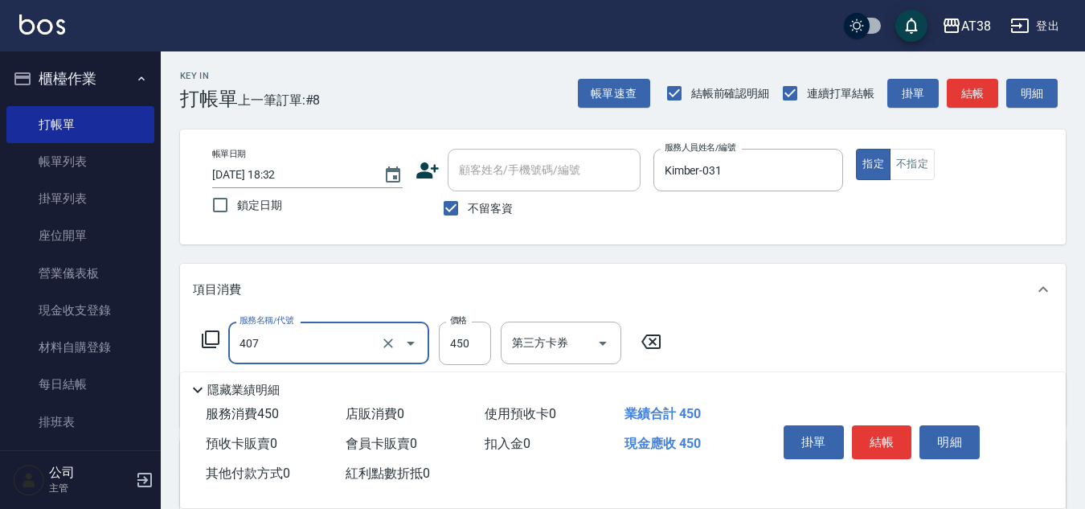
type input "剪髮(407)"
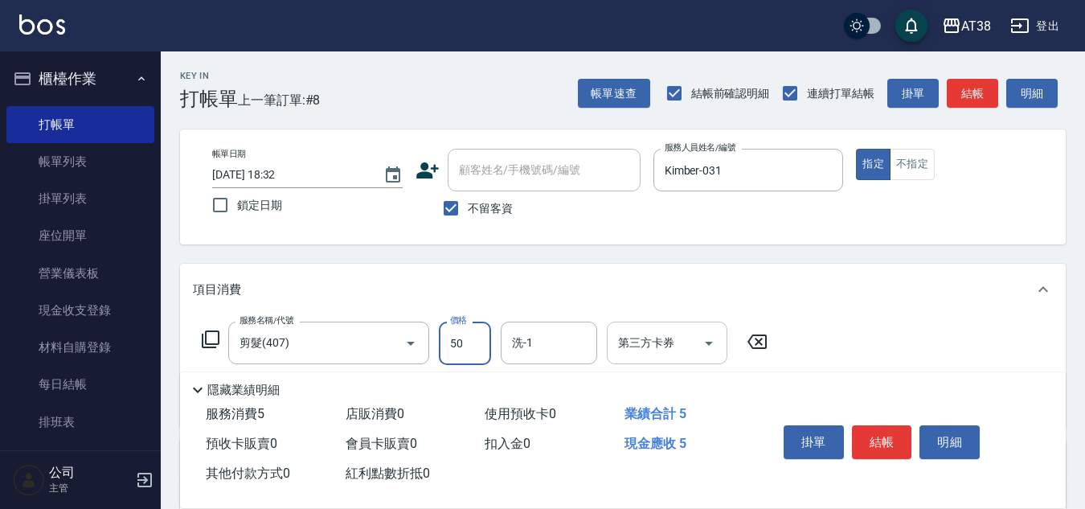
type input "500"
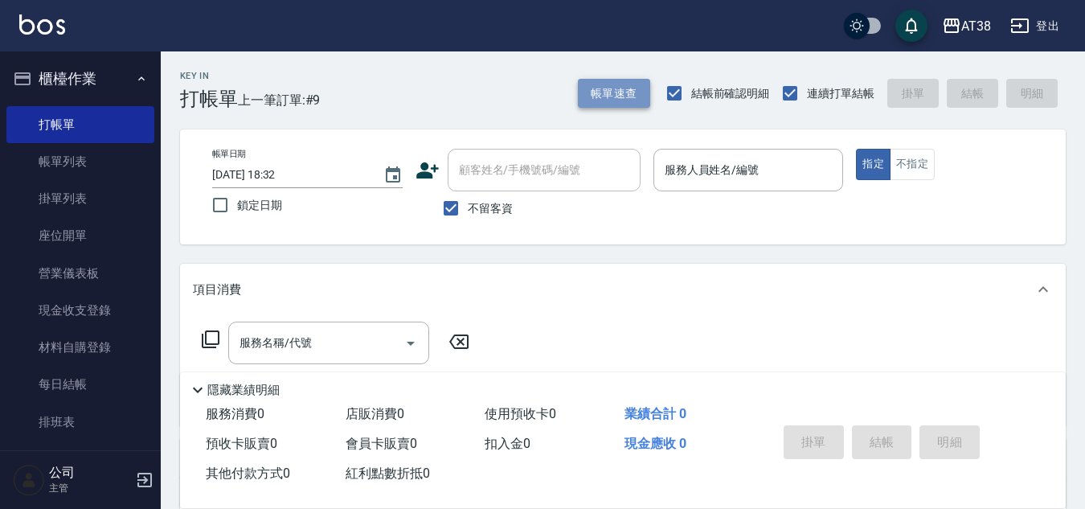
click at [588, 89] on button "帳單速查" at bounding box center [614, 94] width 72 height 30
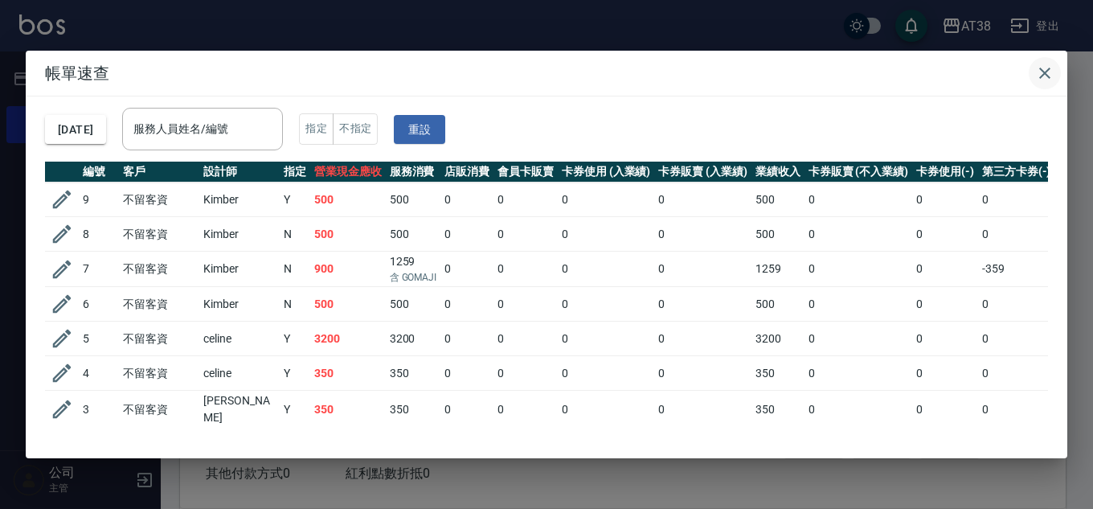
click at [1045, 69] on icon "button" at bounding box center [1044, 73] width 19 height 19
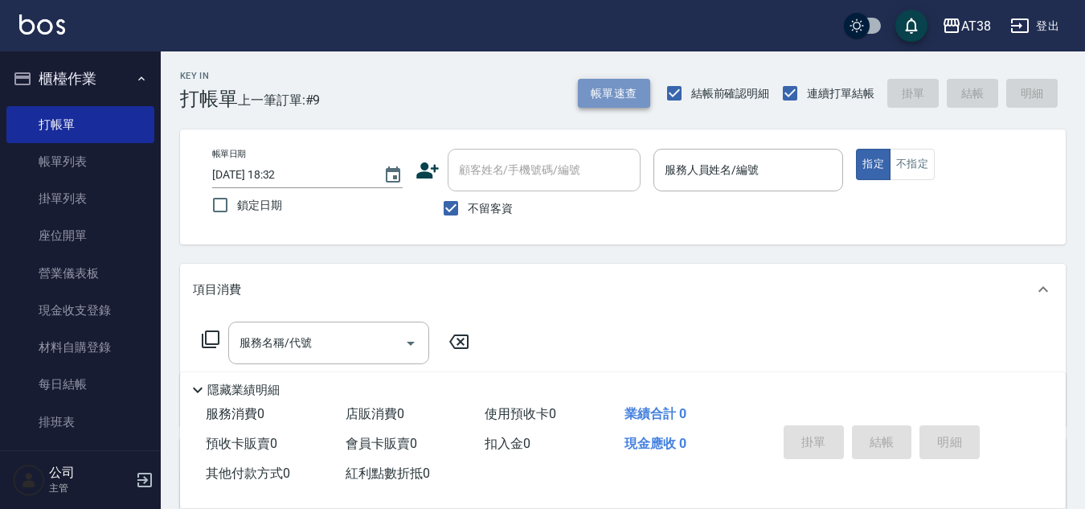
click at [603, 79] on button "帳單速查" at bounding box center [614, 94] width 72 height 30
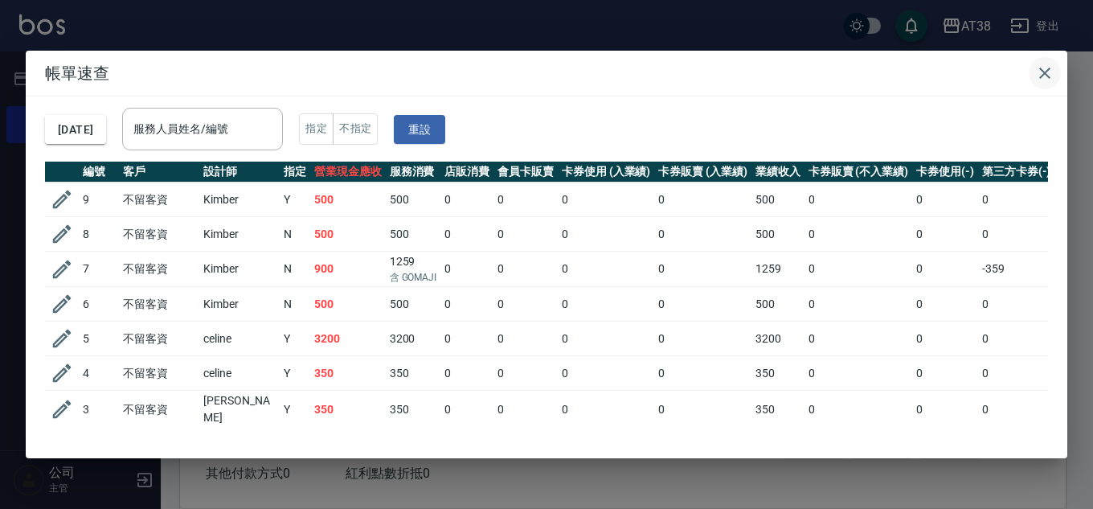
click at [1047, 76] on icon "button" at bounding box center [1044, 73] width 11 height 11
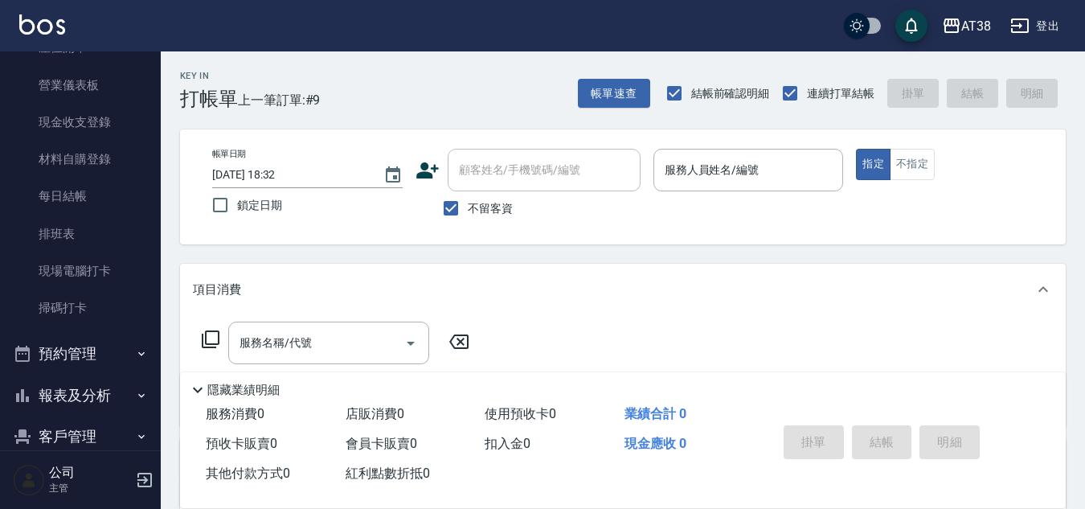
scroll to position [380, 0]
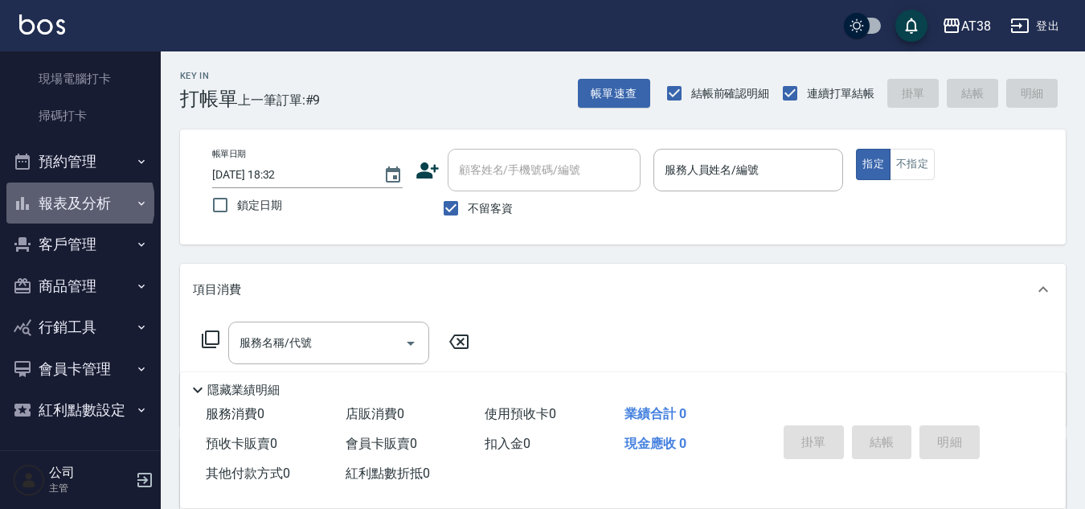
click at [79, 203] on button "報表及分析" at bounding box center [80, 203] width 148 height 42
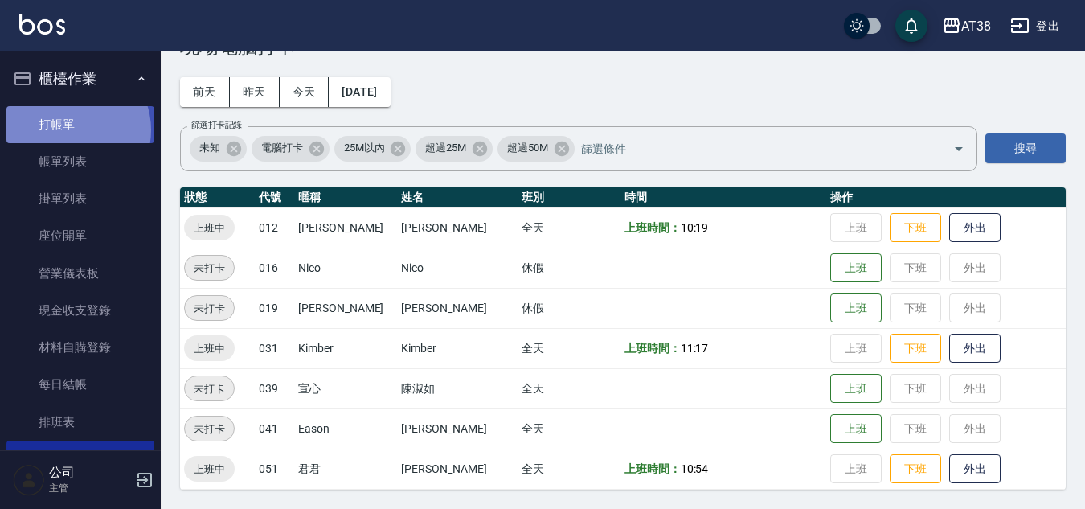
click at [72, 129] on link "打帳單" at bounding box center [80, 124] width 148 height 37
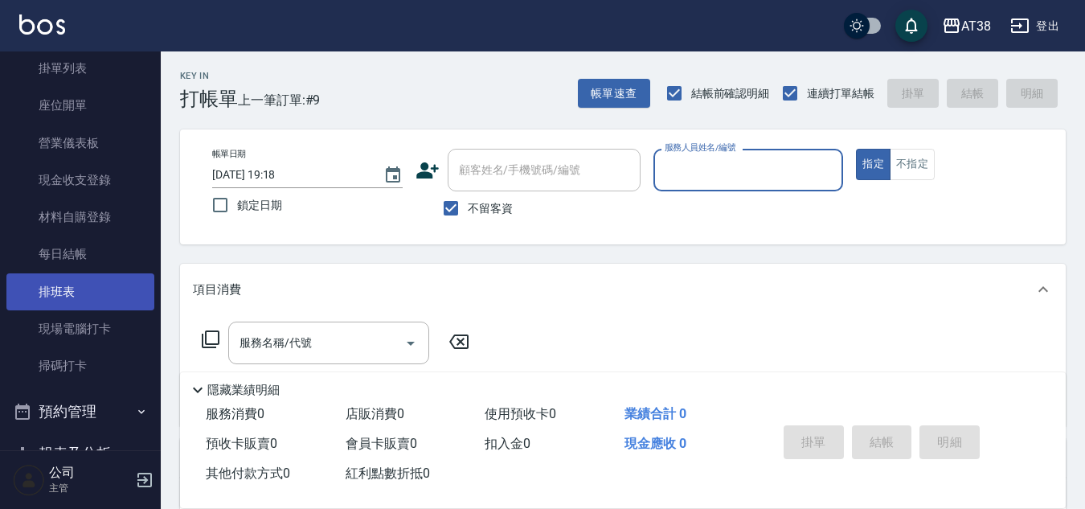
scroll to position [161, 0]
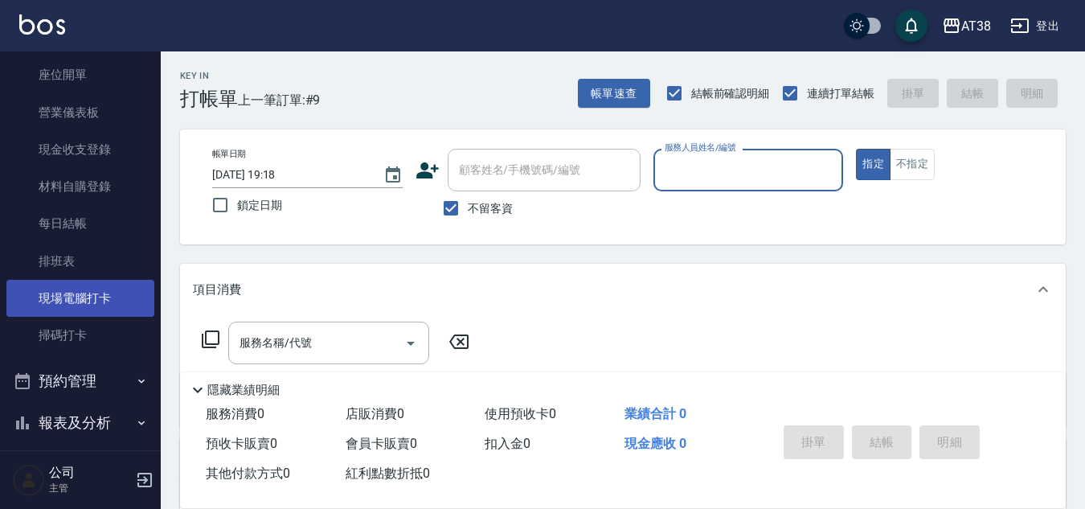
click at [76, 297] on link "現場電腦打卡" at bounding box center [80, 298] width 148 height 37
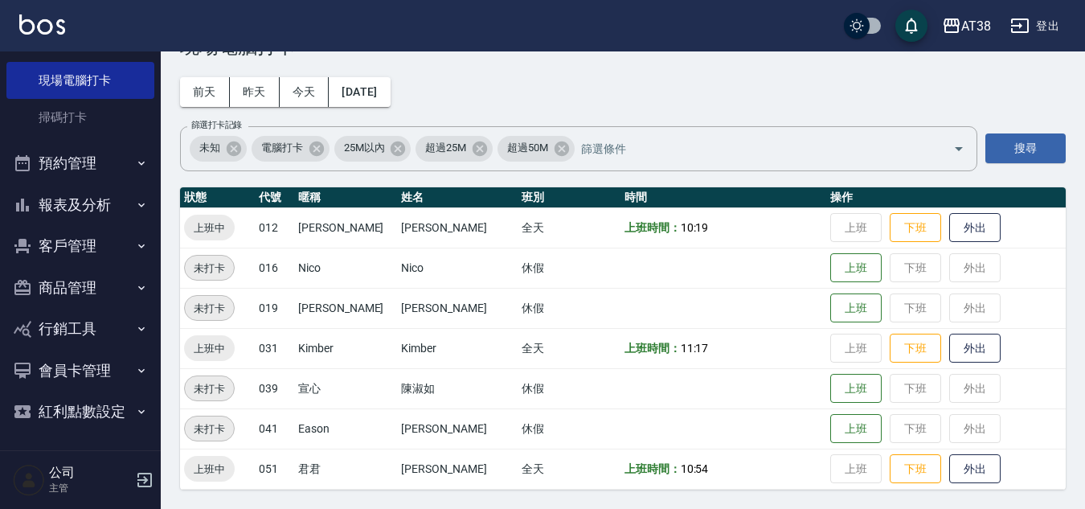
scroll to position [380, 0]
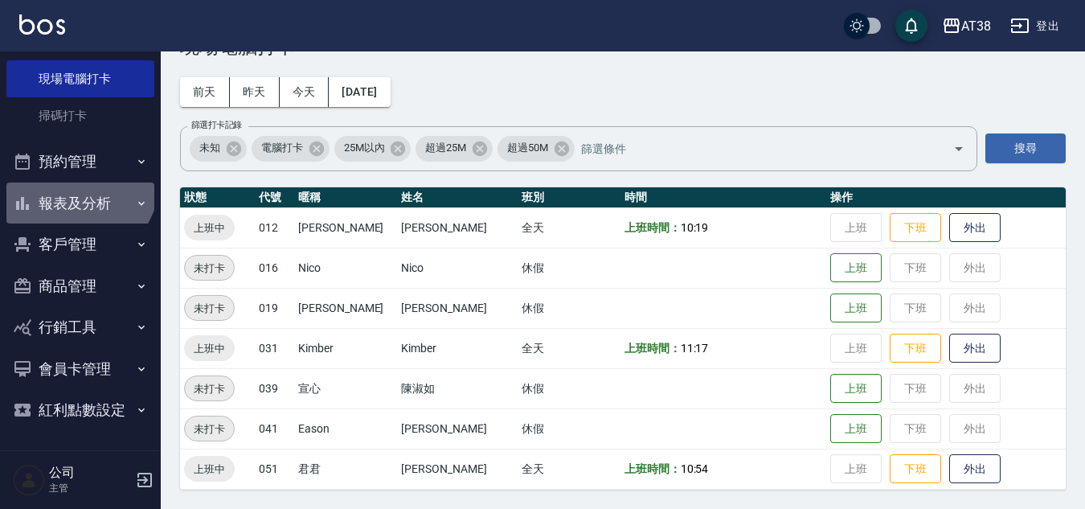
click at [76, 182] on button "報表及分析" at bounding box center [80, 203] width 148 height 42
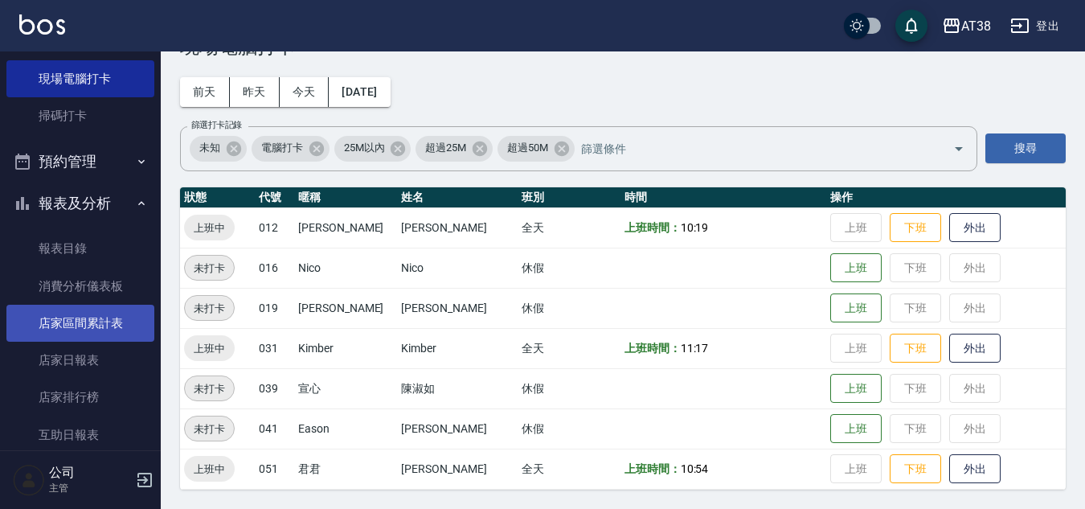
click at [85, 321] on link "店家區間累計表" at bounding box center [80, 323] width 148 height 37
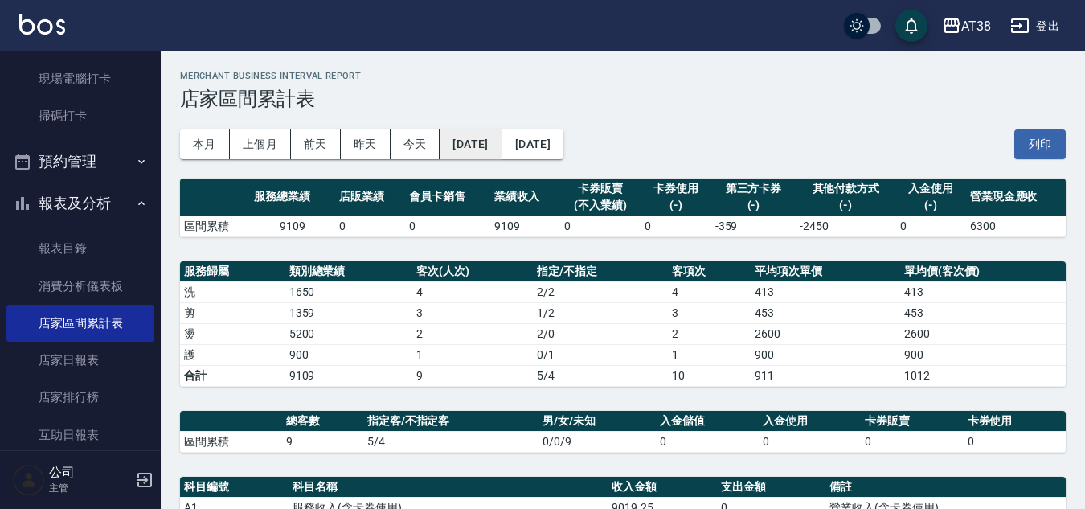
click at [502, 150] on button "[DATE]" at bounding box center [471, 144] width 62 height 30
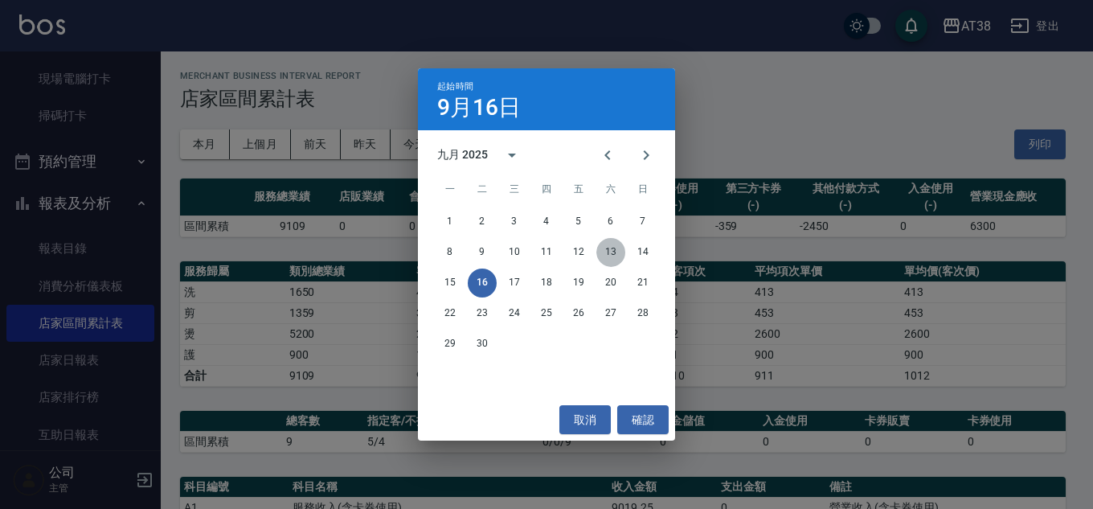
click at [607, 245] on button "13" at bounding box center [610, 252] width 29 height 29
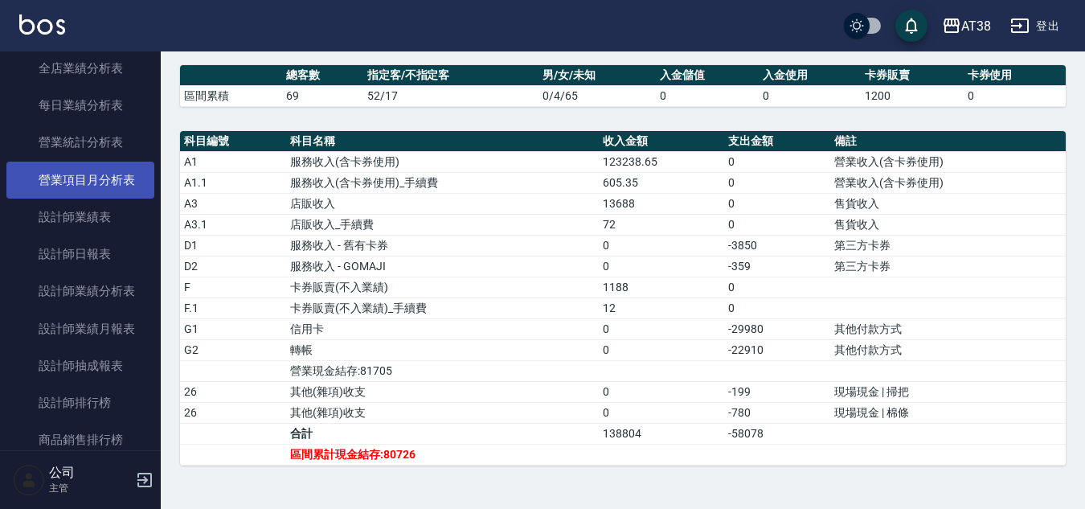
scroll to position [943, 0]
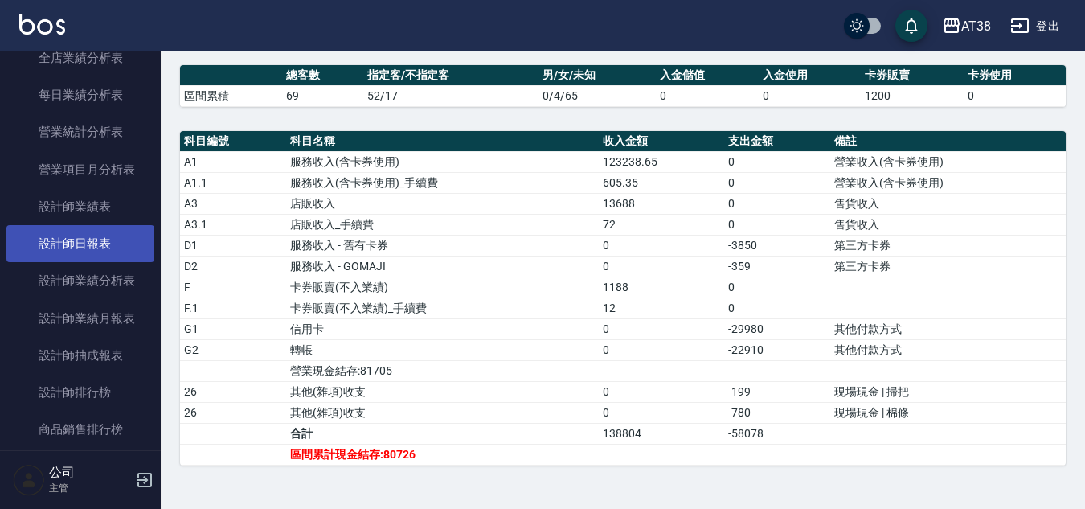
click at [83, 241] on link "設計師日報表" at bounding box center [80, 243] width 148 height 37
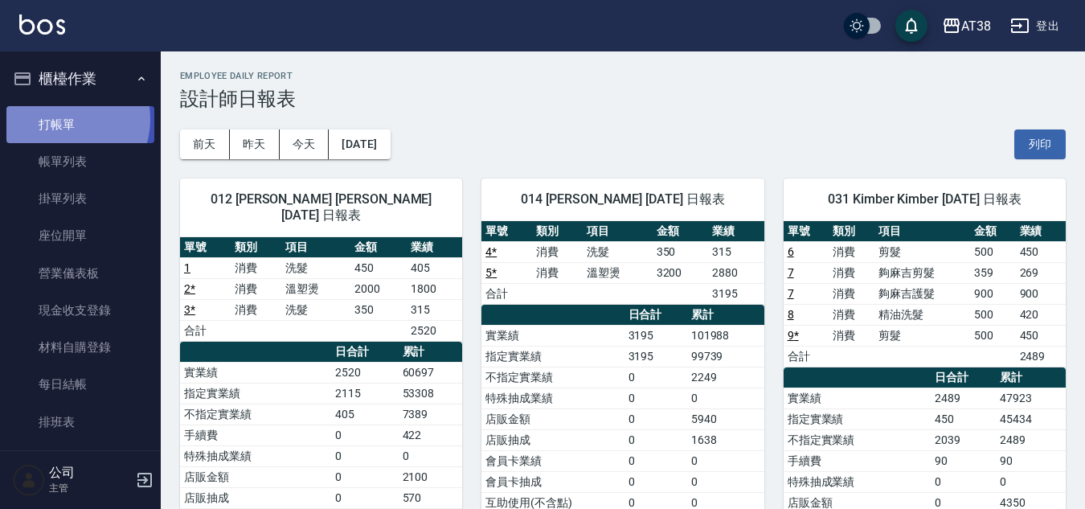
click at [67, 119] on link "打帳單" at bounding box center [80, 124] width 148 height 37
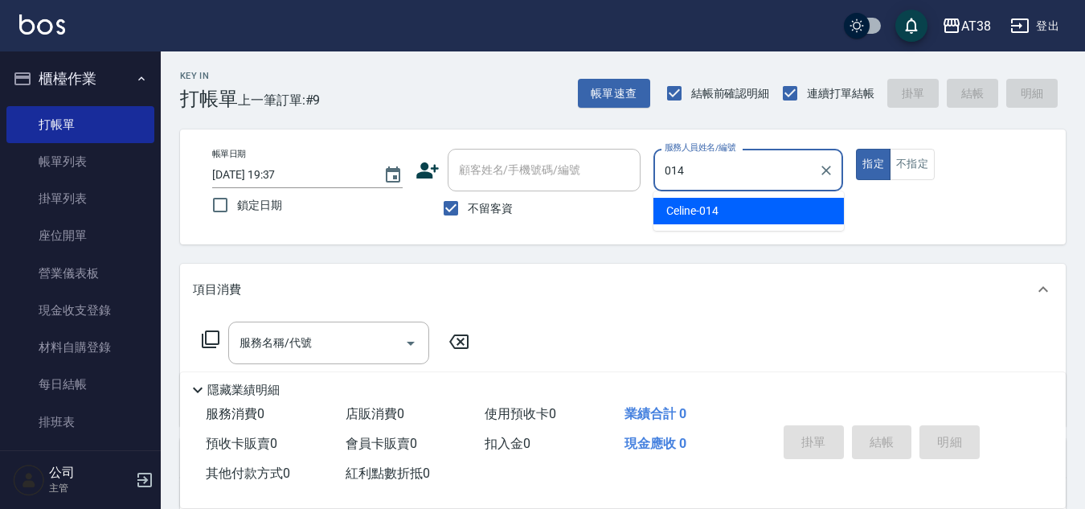
type input "Celine-014"
type button "true"
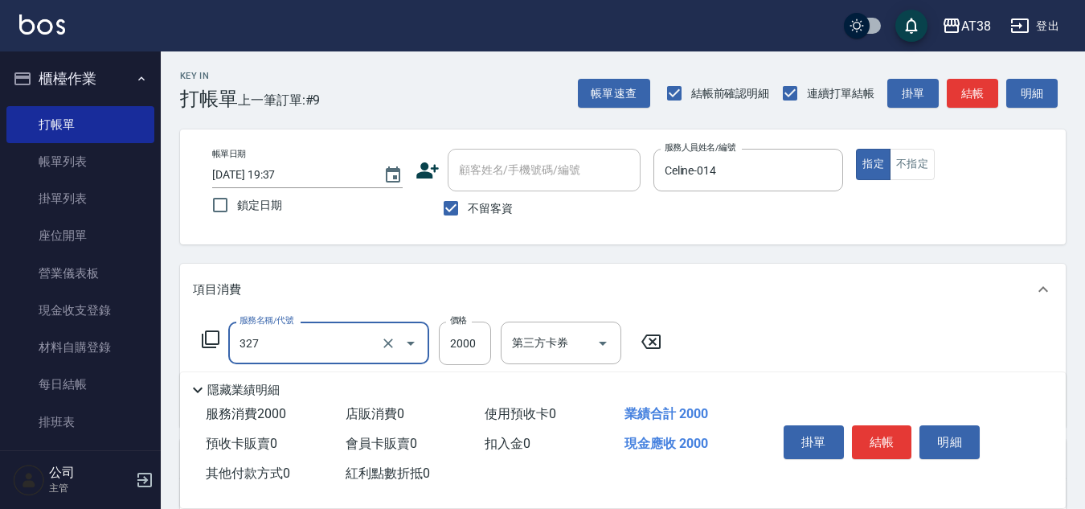
type input "溫塑燙(327)"
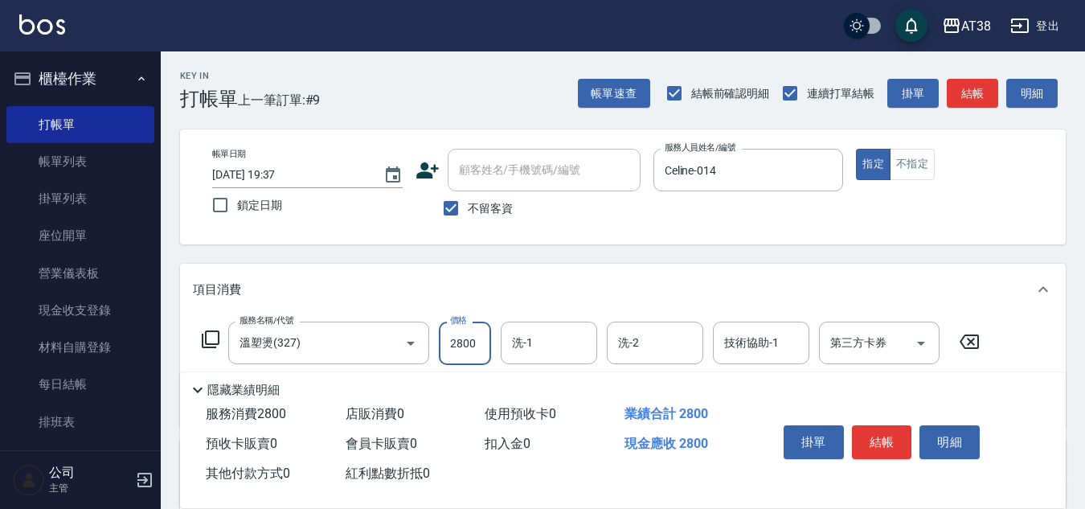
type input "2800"
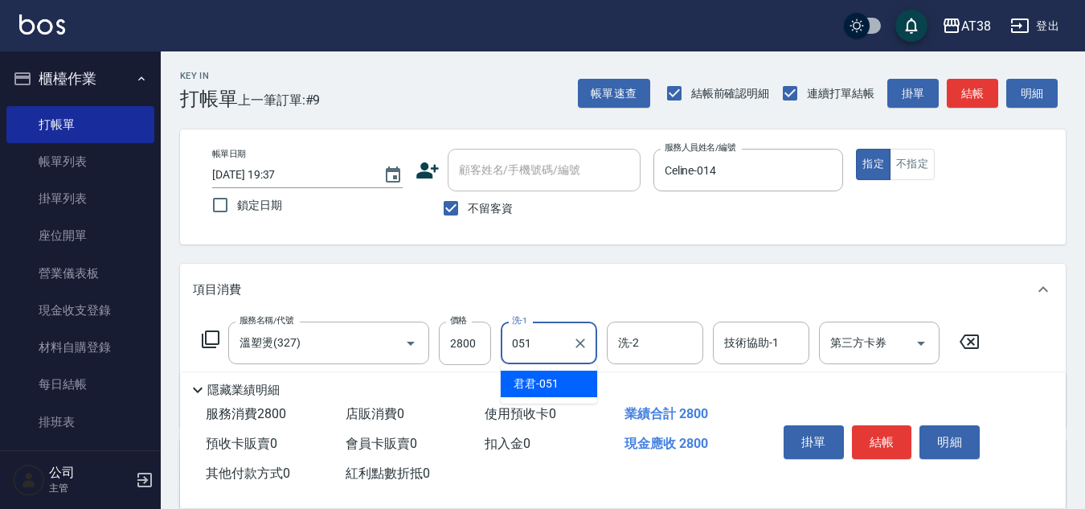
type input "君君-051"
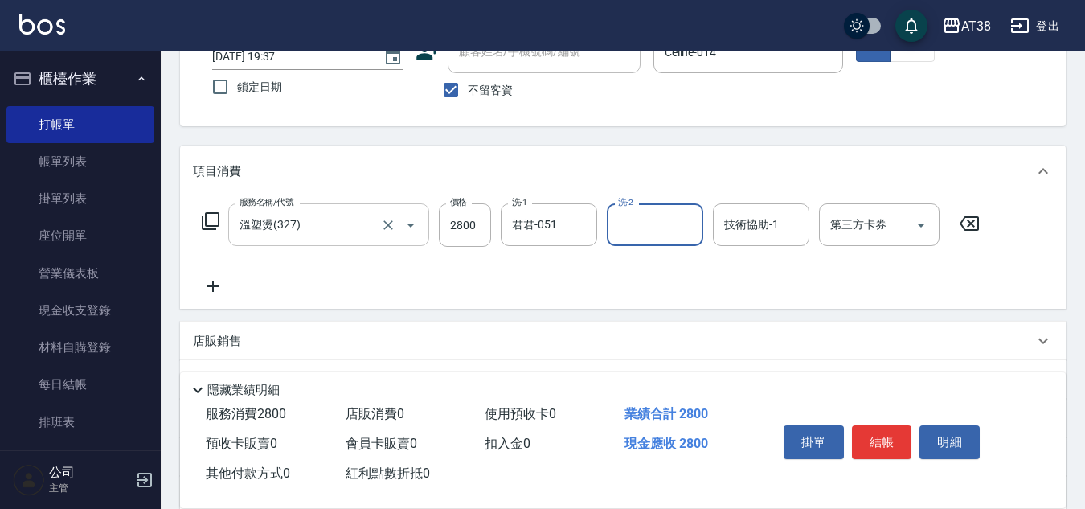
scroll to position [278, 0]
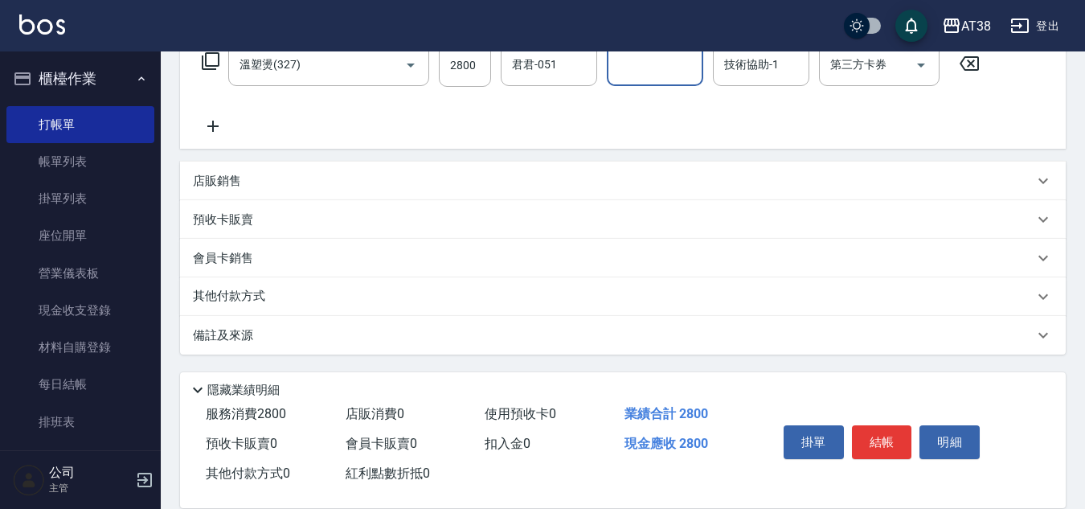
click at [241, 292] on p "其他付款方式" at bounding box center [233, 297] width 80 height 18
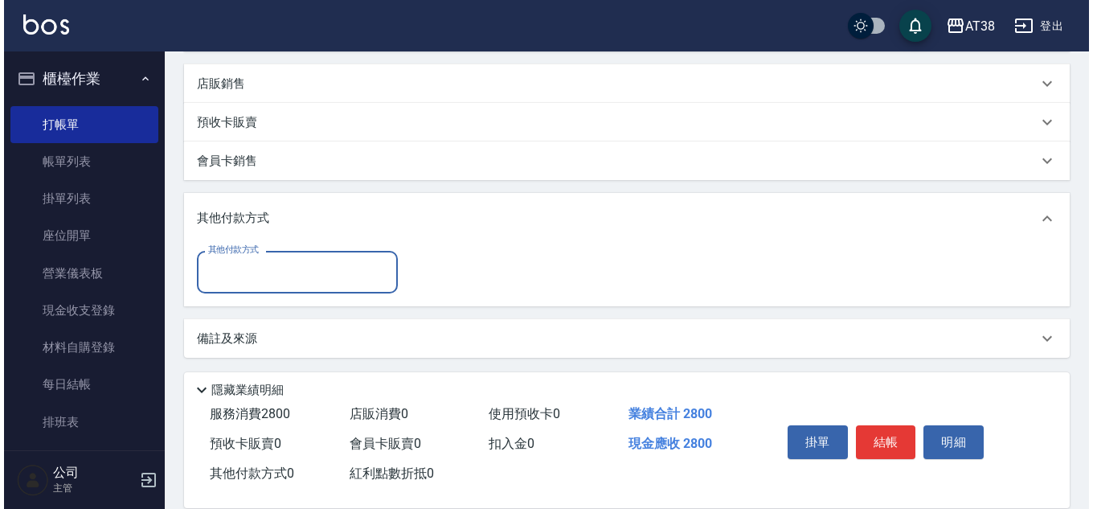
scroll to position [379, 0]
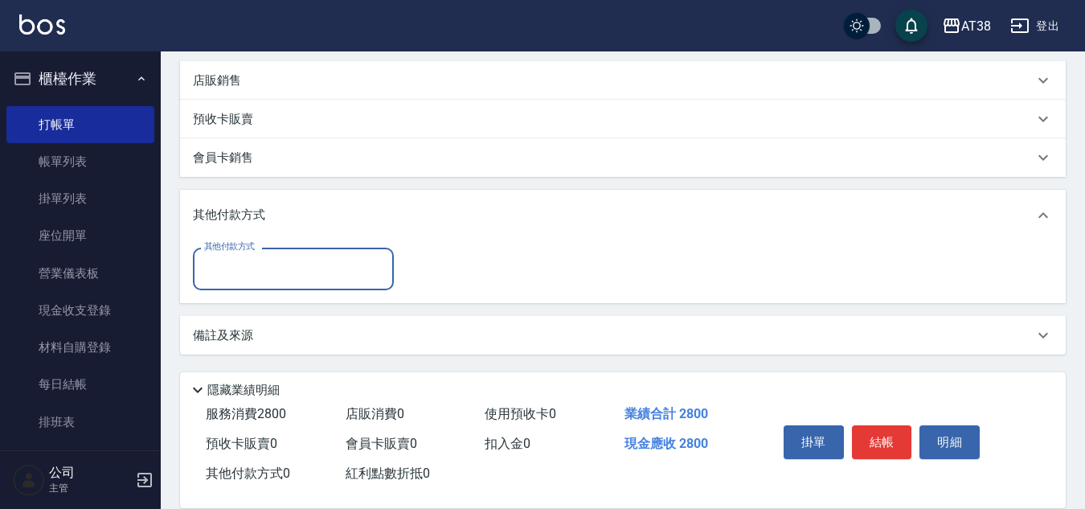
click at [240, 269] on input "其他付款方式" at bounding box center [293, 269] width 186 height 28
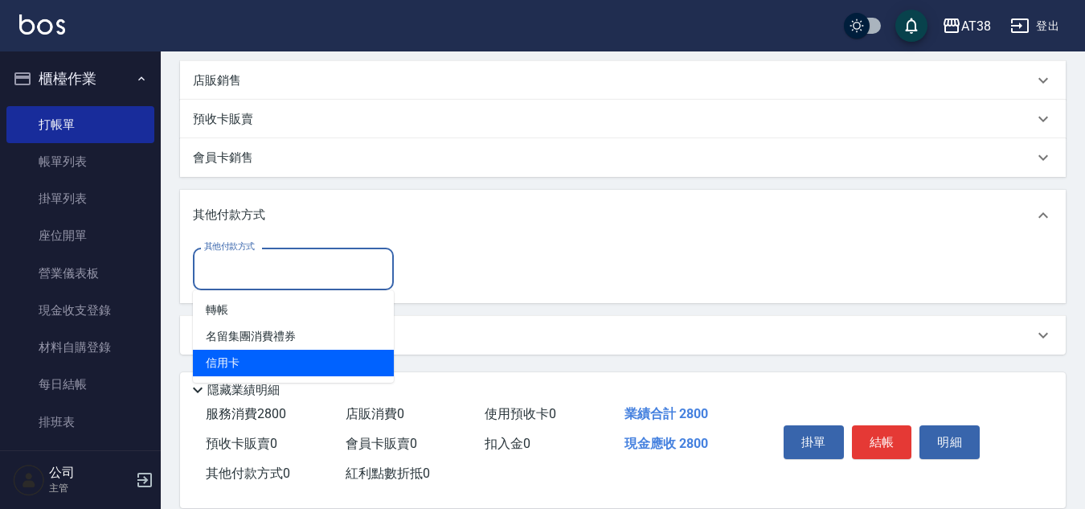
click at [230, 362] on span "信用卡" at bounding box center [293, 363] width 201 height 27
type input "信用卡"
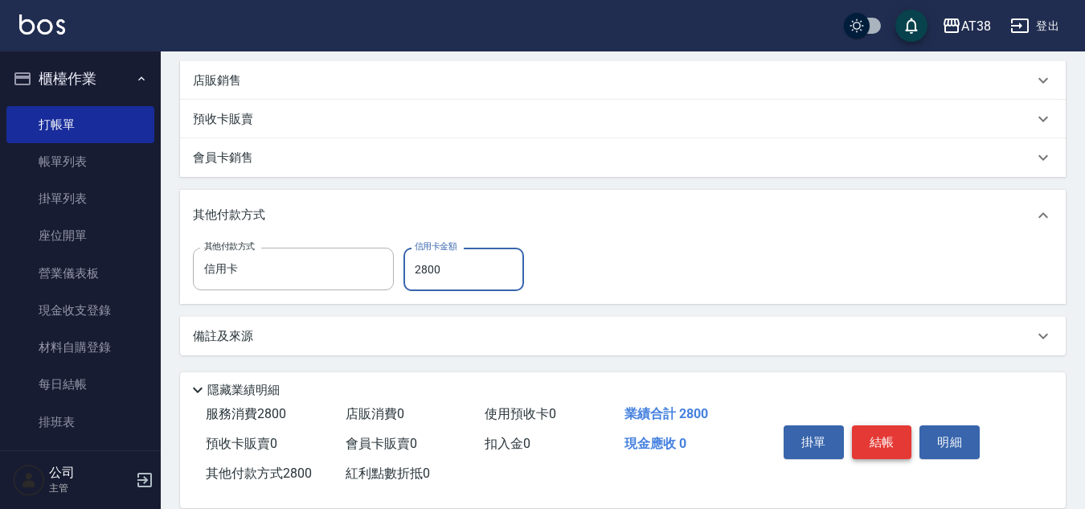
type input "2800"
click at [865, 432] on button "結帳" at bounding box center [882, 442] width 60 height 34
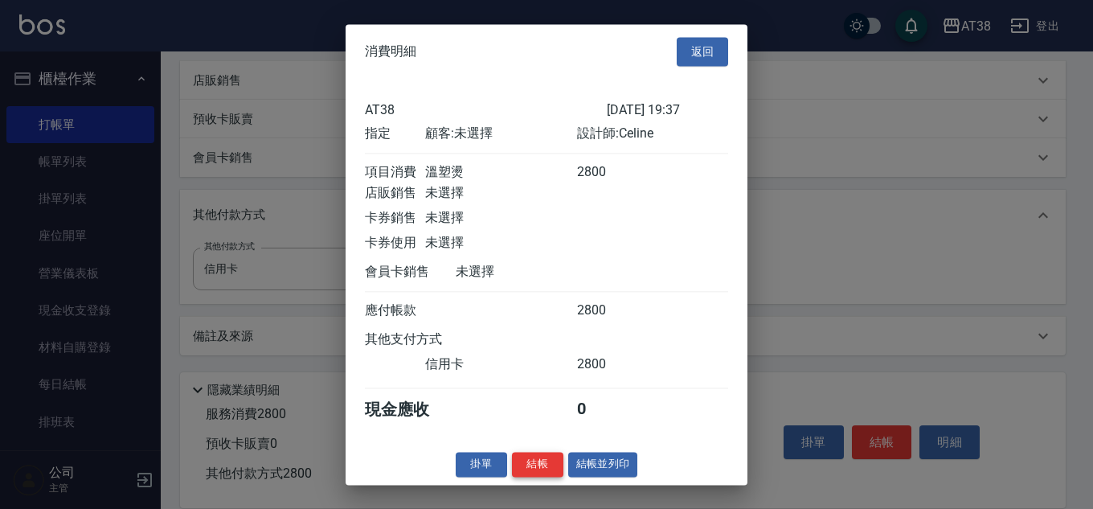
click at [539, 473] on button "結帳" at bounding box center [537, 464] width 51 height 25
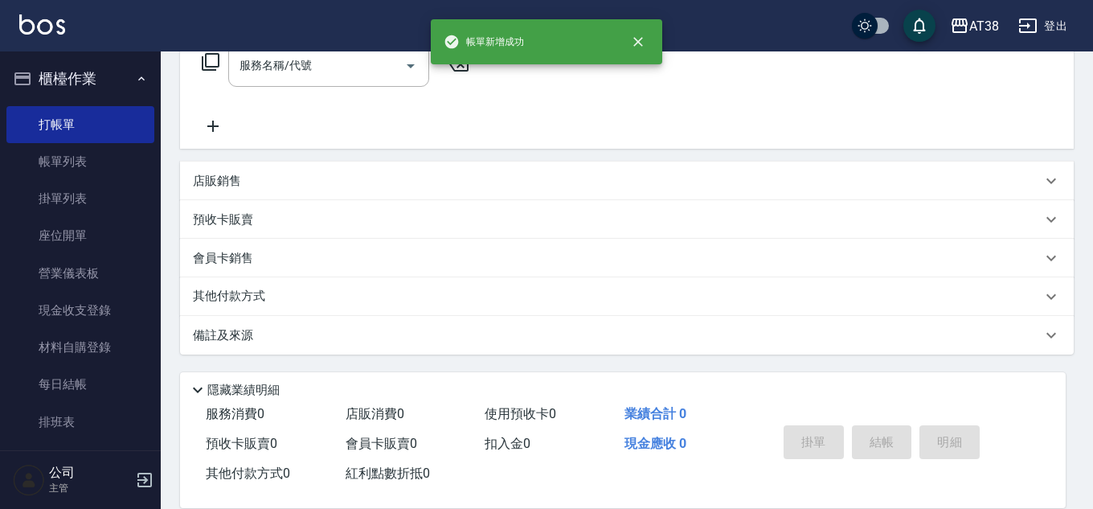
scroll to position [0, 0]
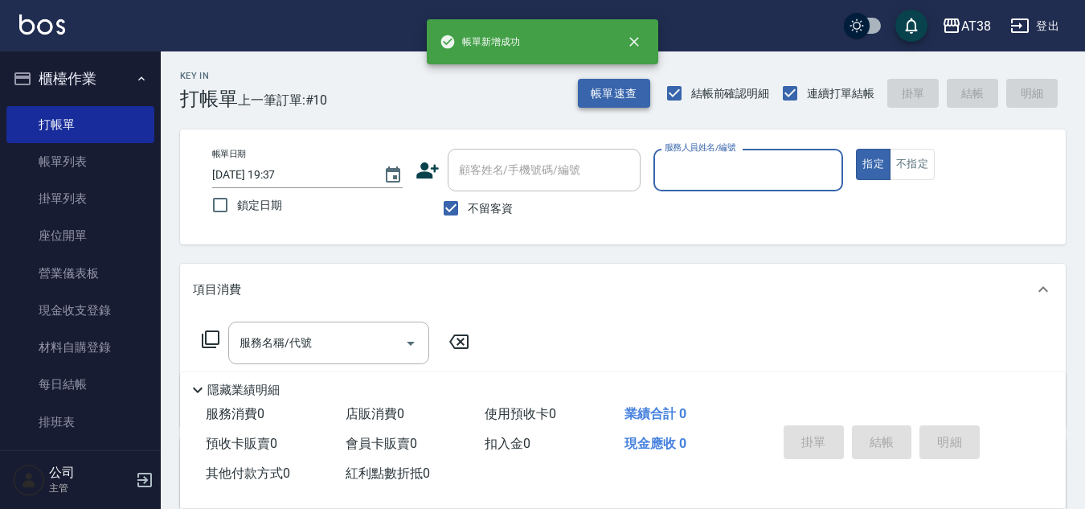
click at [597, 92] on button "帳單速查" at bounding box center [614, 94] width 72 height 30
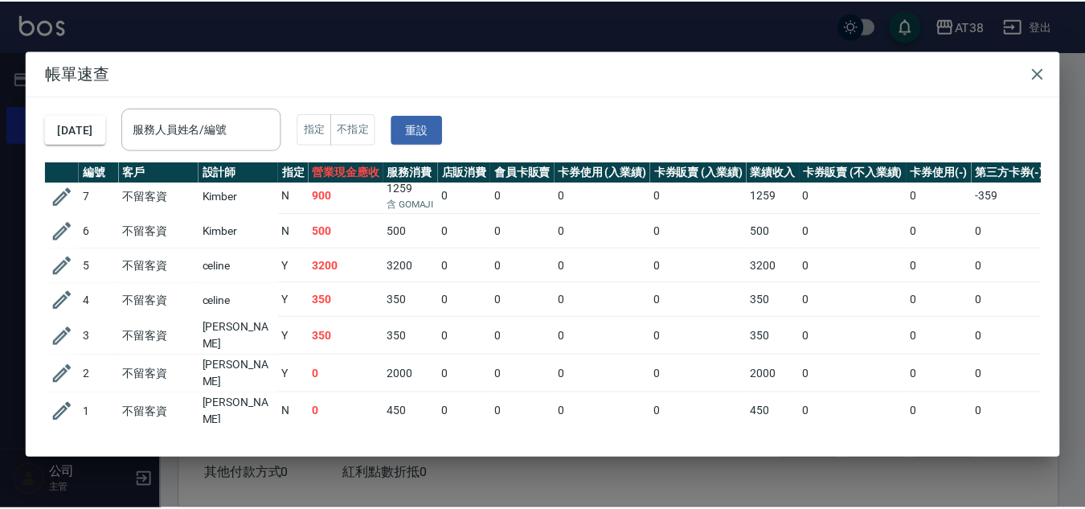
scroll to position [141, 0]
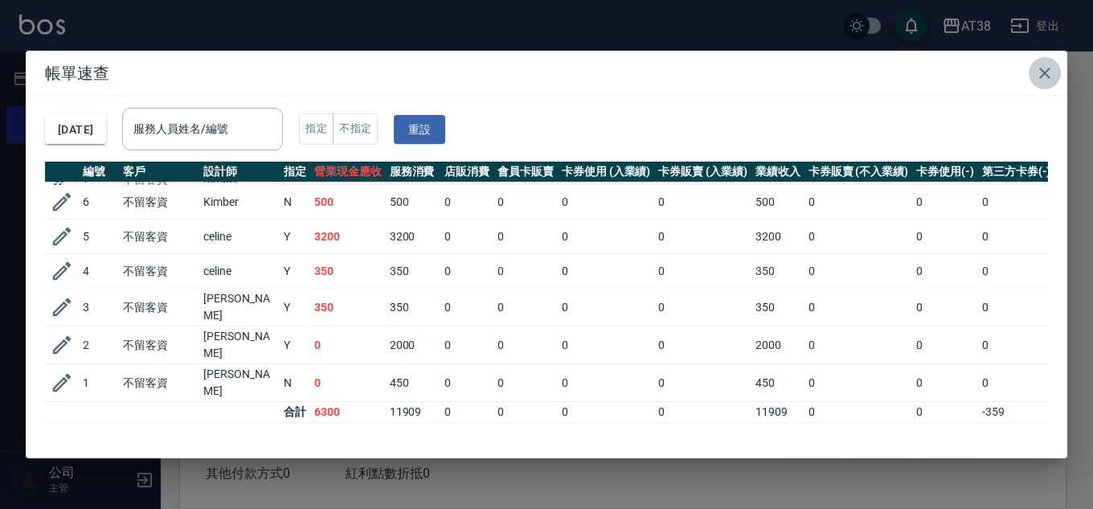
click at [1052, 67] on icon "button" at bounding box center [1044, 73] width 19 height 19
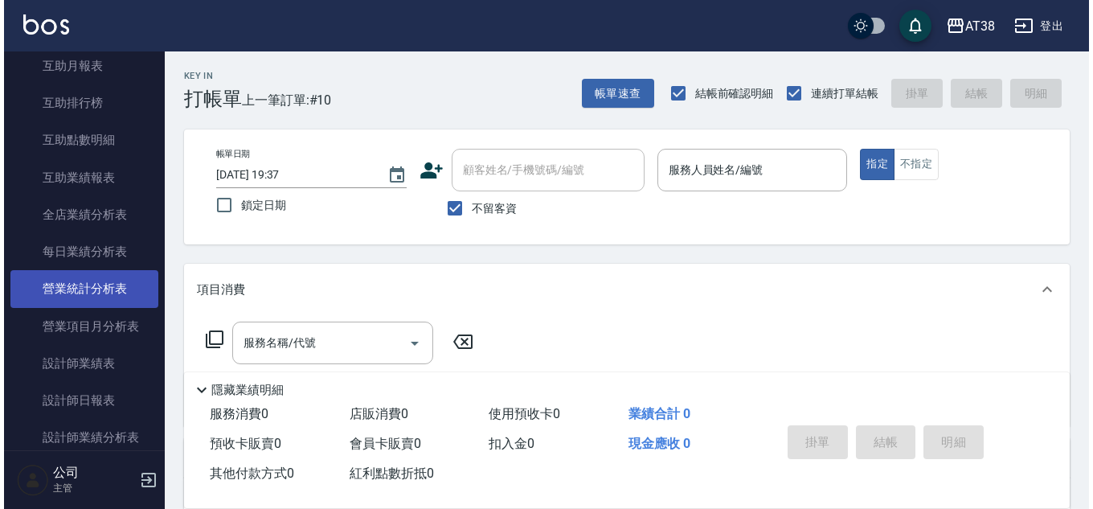
scroll to position [965, 0]
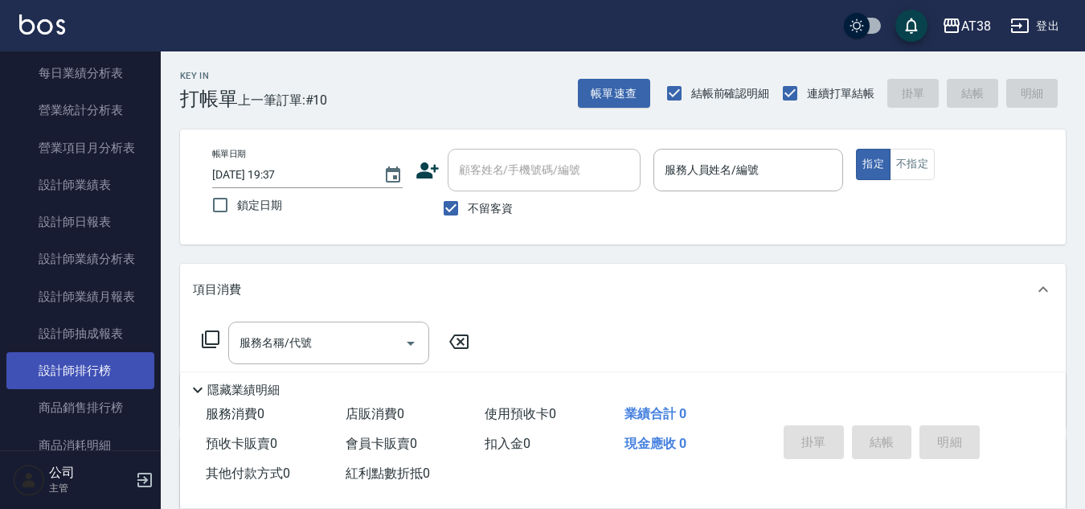
click at [84, 365] on link "設計師排行榜" at bounding box center [80, 370] width 148 height 37
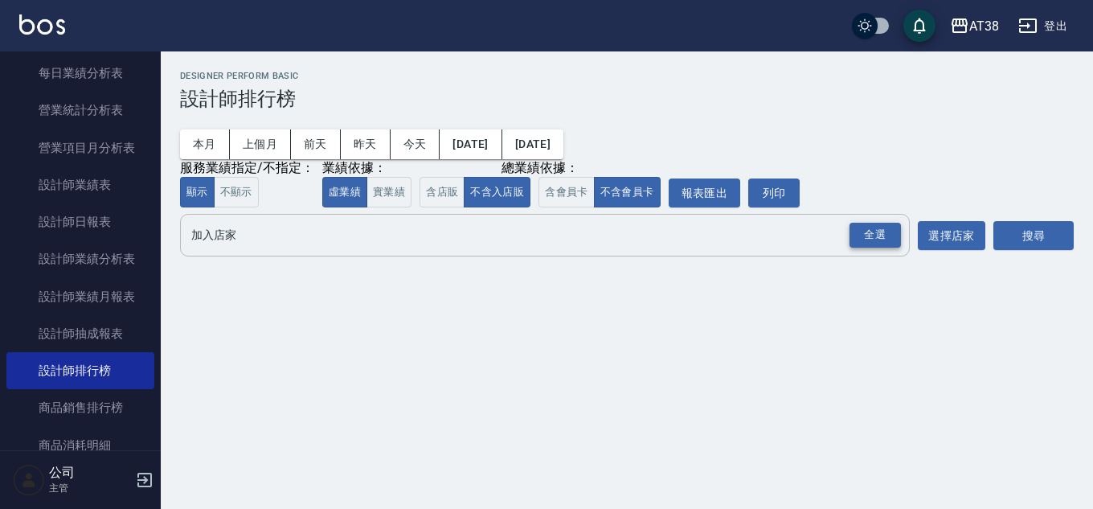
click at [871, 234] on div "全選" at bounding box center [875, 235] width 51 height 25
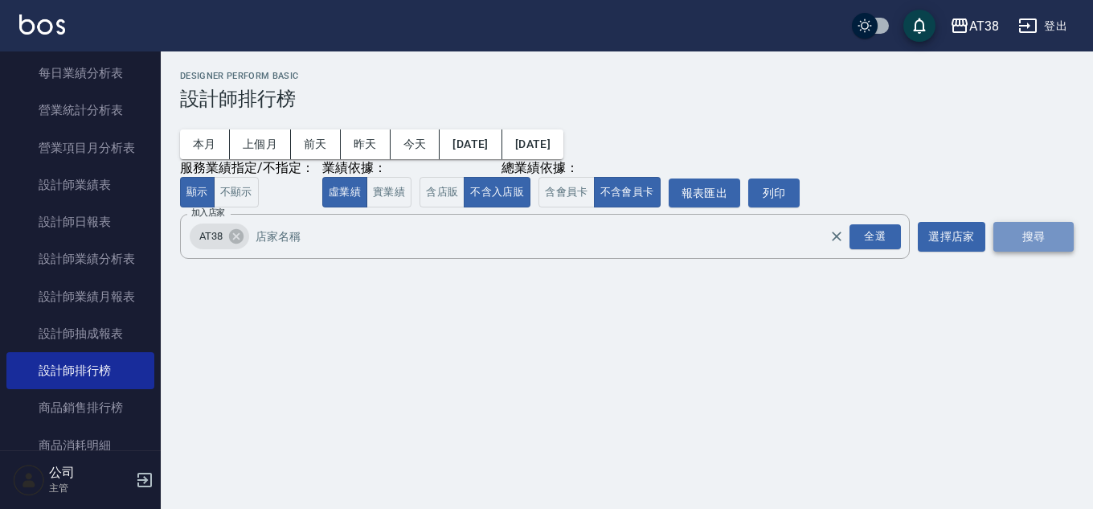
click at [1010, 239] on button "搜尋" at bounding box center [1034, 237] width 80 height 30
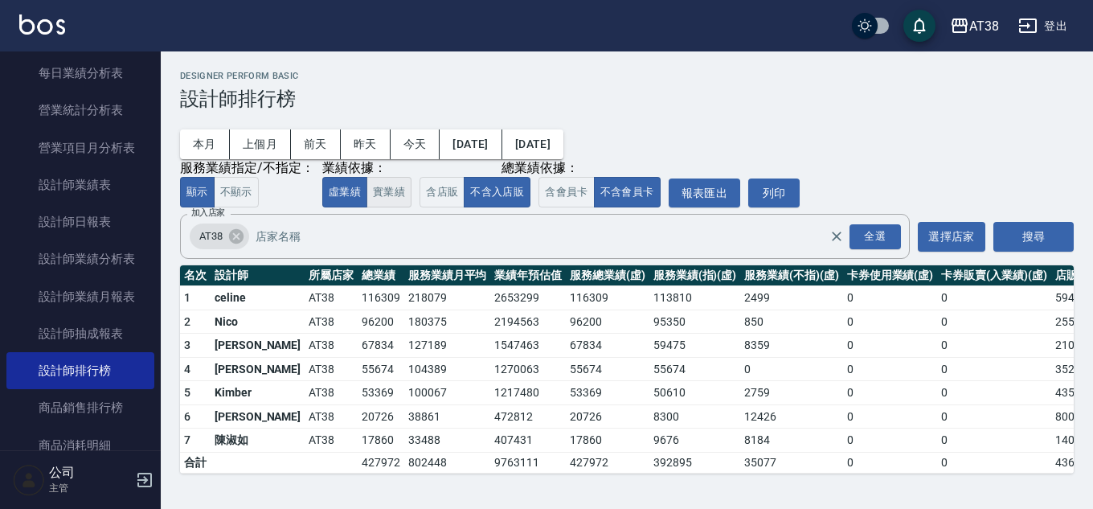
click at [381, 190] on button "實業績" at bounding box center [389, 192] width 45 height 31
click at [351, 196] on button "虛業績" at bounding box center [344, 192] width 45 height 31
click at [411, 145] on button "今天" at bounding box center [416, 144] width 50 height 30
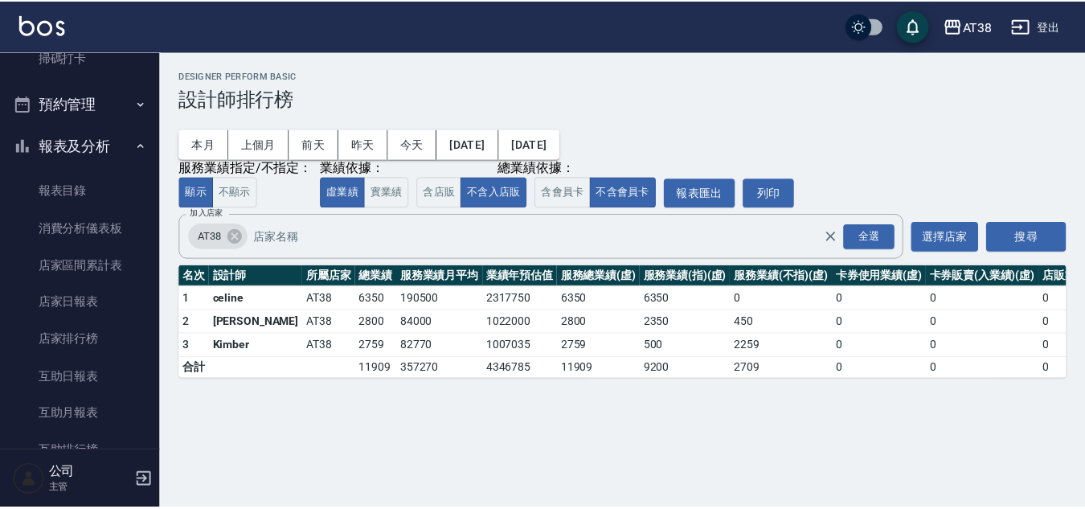
scroll to position [384, 0]
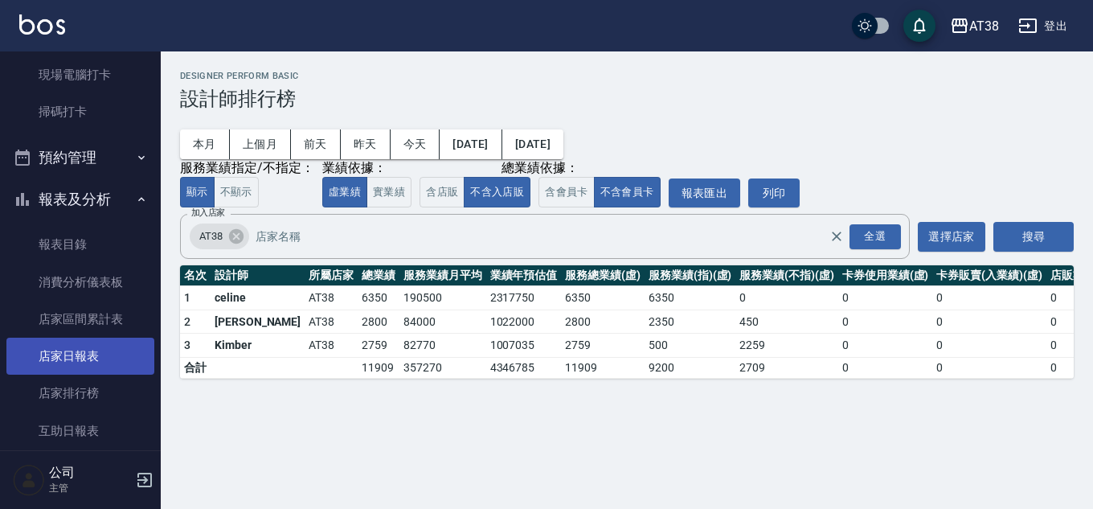
click at [73, 362] on link "店家日報表" at bounding box center [80, 356] width 148 height 37
